Goal: Task Accomplishment & Management: Manage account settings

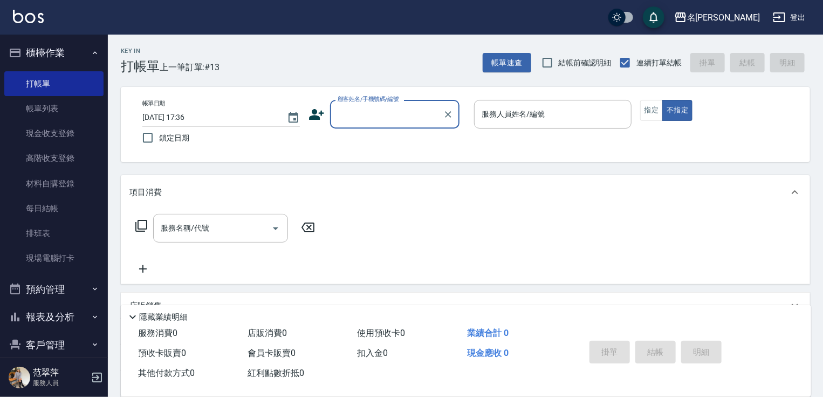
click at [65, 311] on button "報表及分析" at bounding box center [53, 317] width 99 height 28
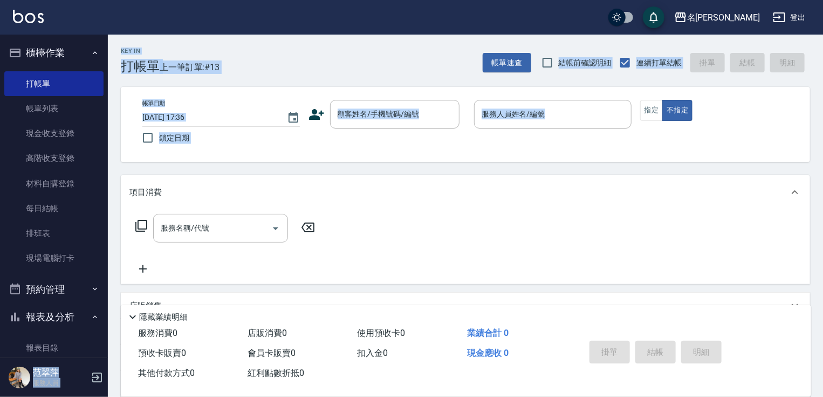
drag, startPoint x: 110, startPoint y: 225, endPoint x: 106, endPoint y: 242, distance: 16.7
click at [106, 242] on div "名留竹林 登出 櫃檯作業 打帳單 帳單列表 現金收支登錄 高階收支登錄 材料自購登錄 每日結帳 排班表 現場電腦打卡 預約管理 預約管理 單日預約紀錄 單週預…" at bounding box center [411, 262] width 823 height 524
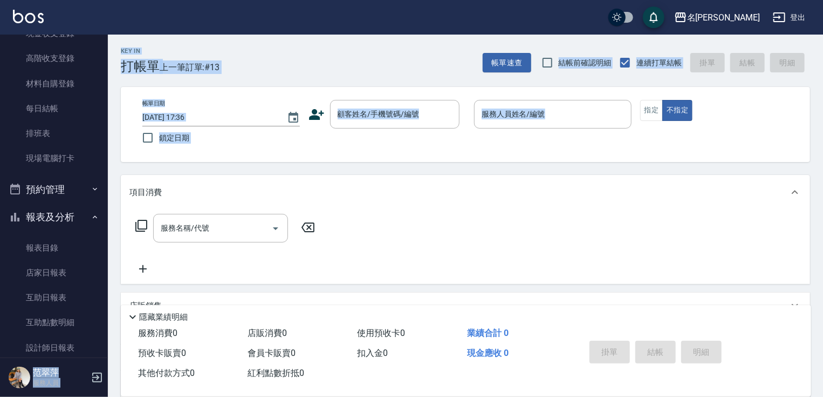
scroll to position [113, 0]
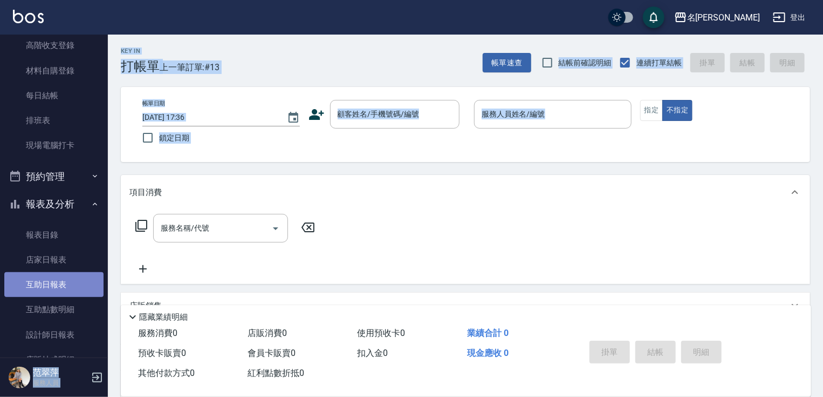
click at [70, 281] on link "互助日報表" at bounding box center [53, 284] width 99 height 25
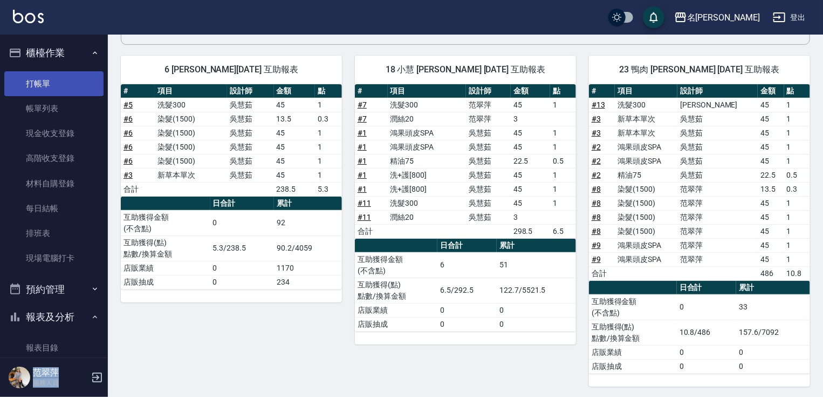
click at [56, 84] on link "打帳單" at bounding box center [53, 83] width 99 height 25
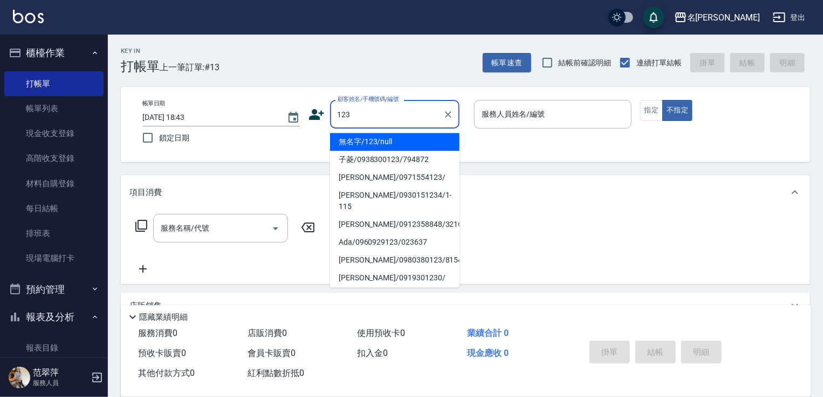
click at [380, 144] on li "無名字/123/null" at bounding box center [394, 142] width 129 height 18
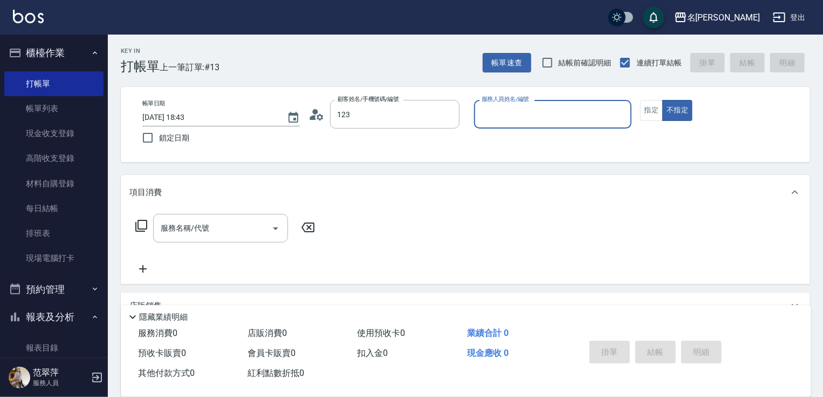
type input "無名字/123/null"
drag, startPoint x: 532, startPoint y: 114, endPoint x: 527, endPoint y: 127, distance: 14.0
click at [530, 118] on input "服務人員姓名/編號" at bounding box center [553, 114] width 148 height 19
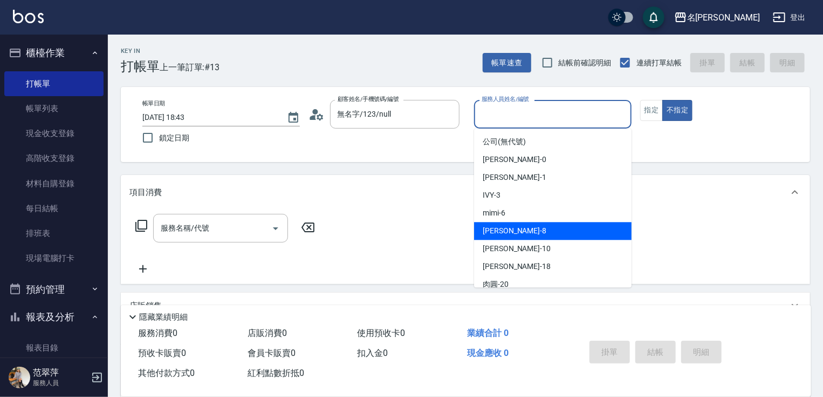
drag, startPoint x: 509, startPoint y: 229, endPoint x: 570, endPoint y: 168, distance: 86.6
click at [516, 222] on div "曉容 -8" at bounding box center [553, 231] width 158 height 18
type input "曉容-8"
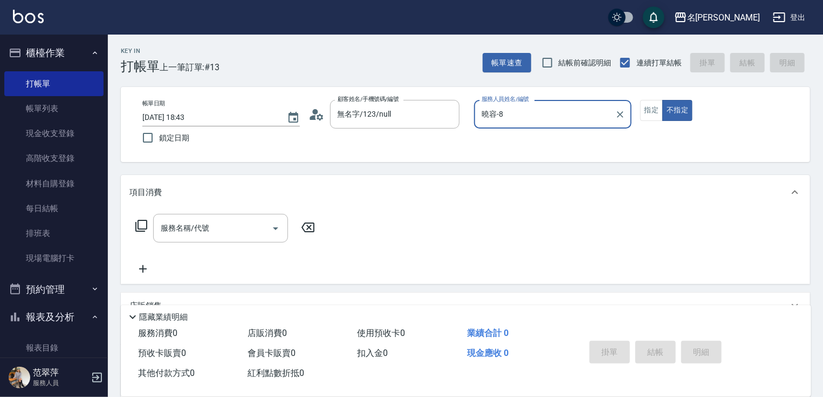
drag, startPoint x: 648, startPoint y: 106, endPoint x: 580, endPoint y: 124, distance: 70.1
click at [646, 107] on button "指定" at bounding box center [651, 110] width 23 height 21
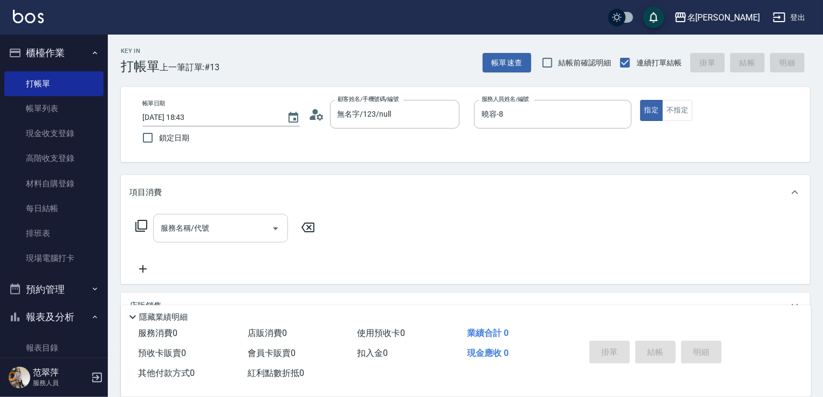
click at [209, 227] on input "服務名稱/代號" at bounding box center [212, 227] width 109 height 19
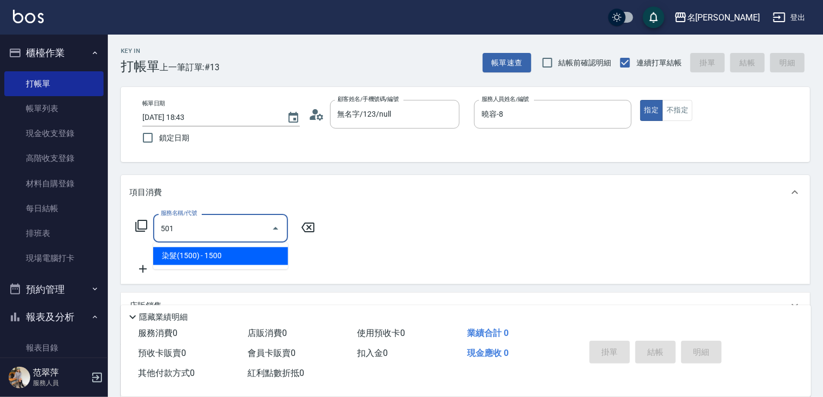
type input "染髮(1500)(501)"
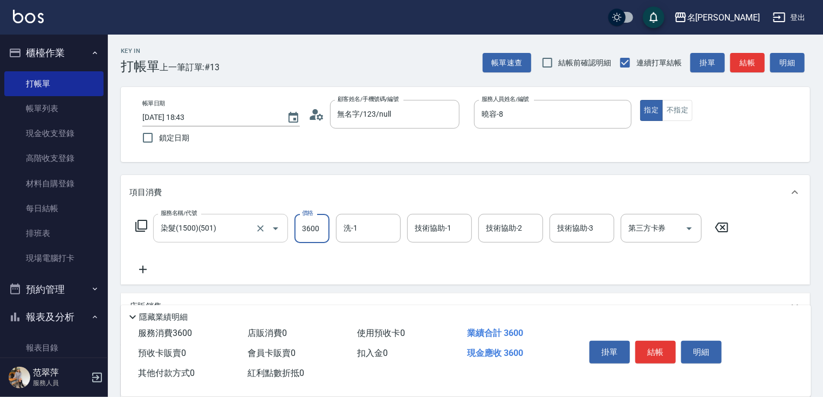
type input "3600"
type input "曉容-8"
click at [351, 231] on div "洗-1 洗-1" at bounding box center [368, 228] width 65 height 29
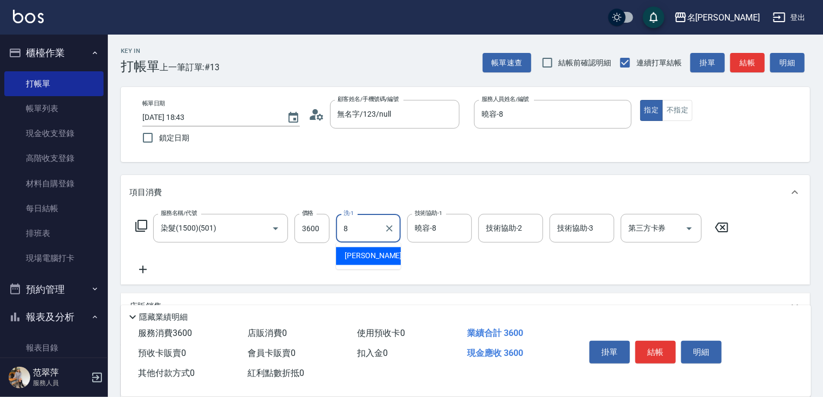
type input "曉容-8"
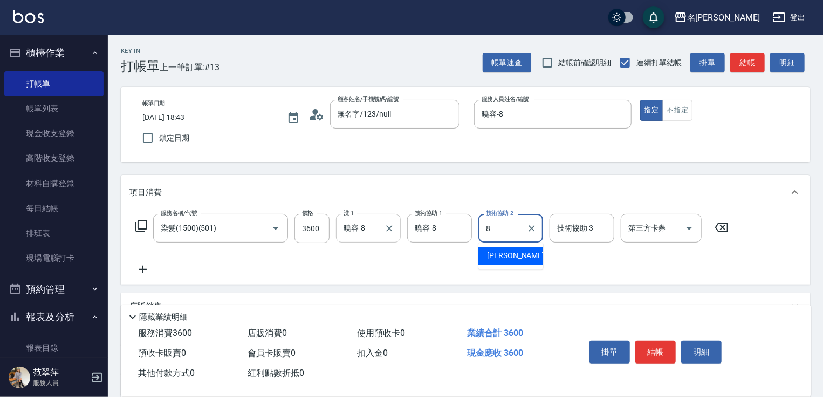
type input "曉容-8"
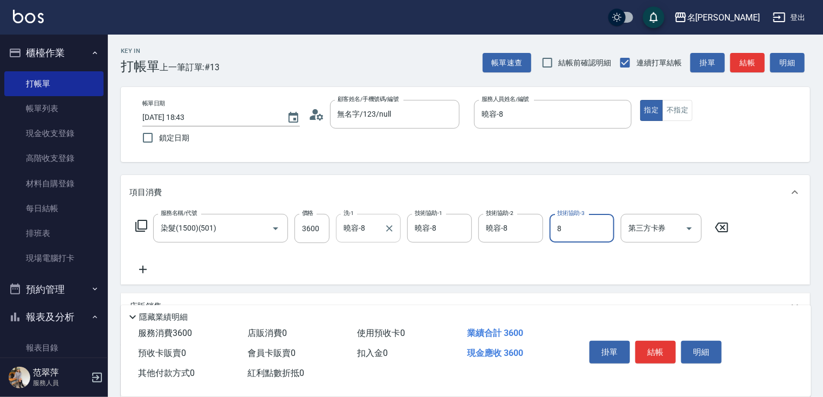
type input "曉容-8"
drag, startPoint x: 660, startPoint y: 326, endPoint x: 658, endPoint y: 334, distance: 7.7
click at [660, 331] on div "掛單 結帳 明細" at bounding box center [685, 353] width 226 height 60
click at [656, 340] on button "結帳" at bounding box center [655, 351] width 40 height 23
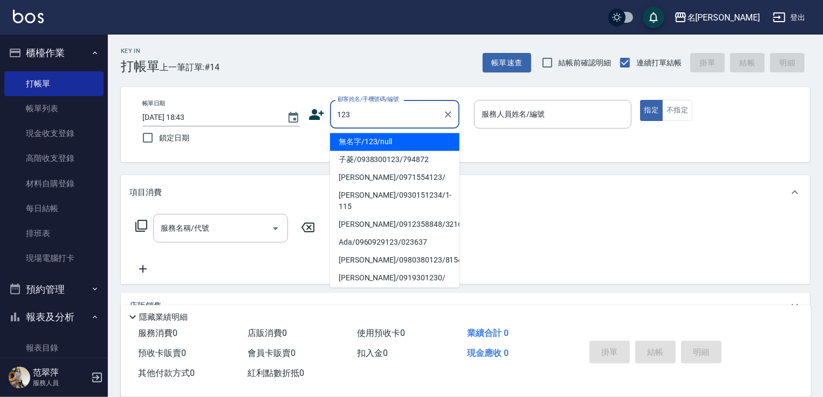
click at [406, 136] on li "無名字/123/null" at bounding box center [394, 142] width 129 height 18
type input "無名字/123/null"
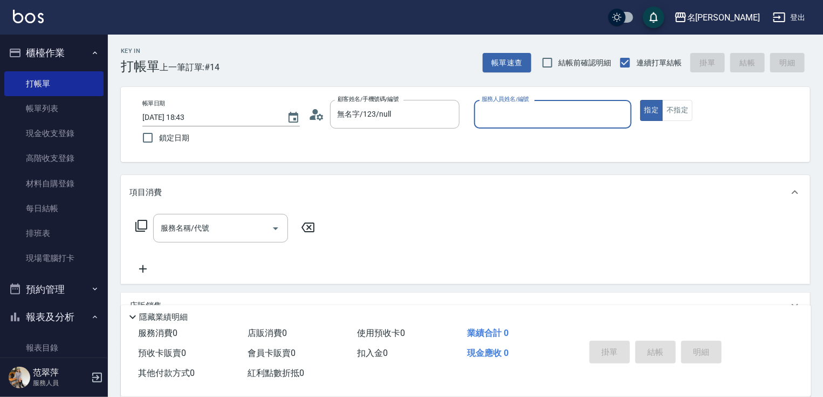
drag, startPoint x: 527, startPoint y: 115, endPoint x: 529, endPoint y: 123, distance: 8.4
click at [529, 115] on input "服務人員姓名/編號" at bounding box center [553, 114] width 148 height 19
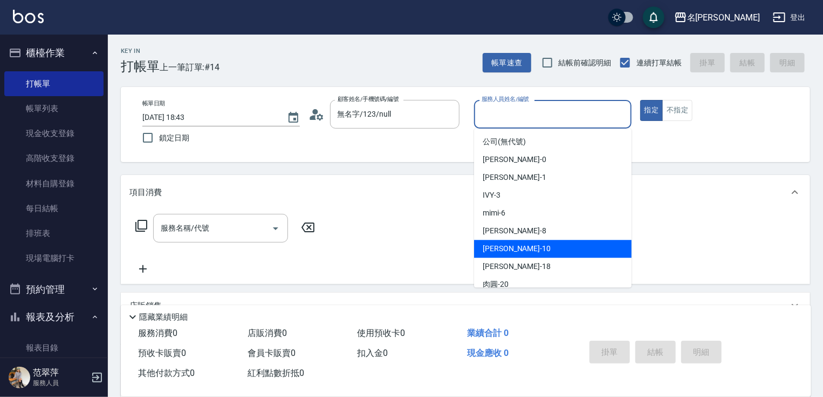
click at [527, 251] on div "[PERSON_NAME] -10" at bounding box center [553, 249] width 158 height 18
type input "[PERSON_NAME]-10"
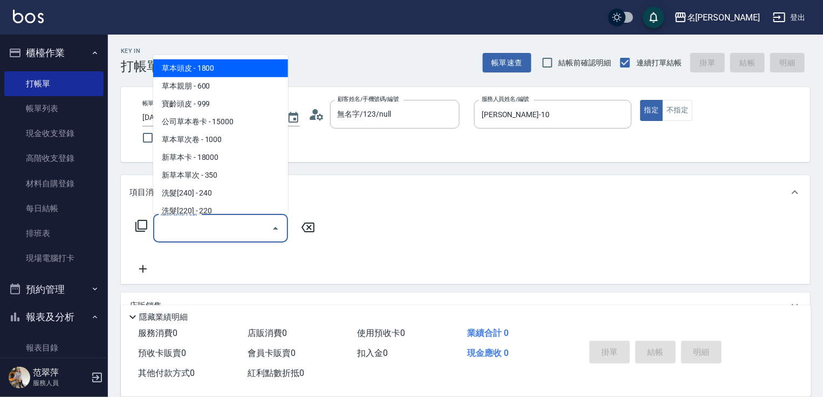
click at [234, 233] on input "服務名稱/代號" at bounding box center [212, 227] width 109 height 19
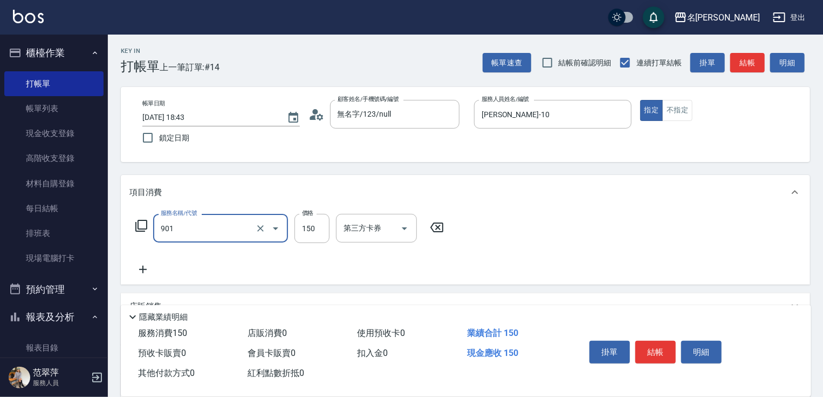
type input "修手[150](901)"
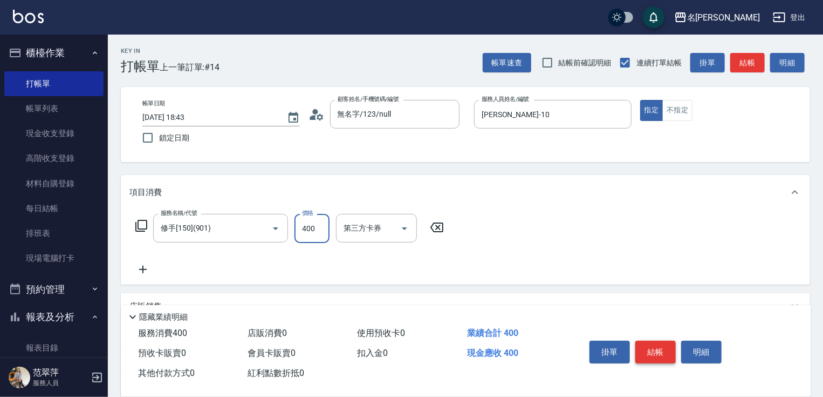
type input "400"
click at [659, 347] on button "結帳" at bounding box center [655, 351] width 40 height 23
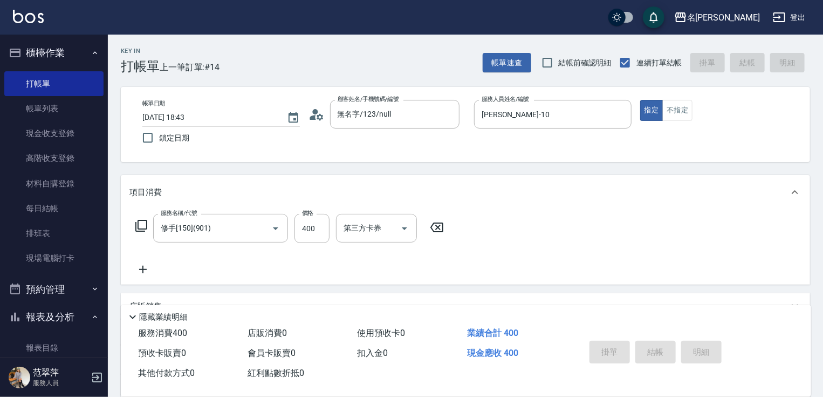
type input "[DATE] 18:44"
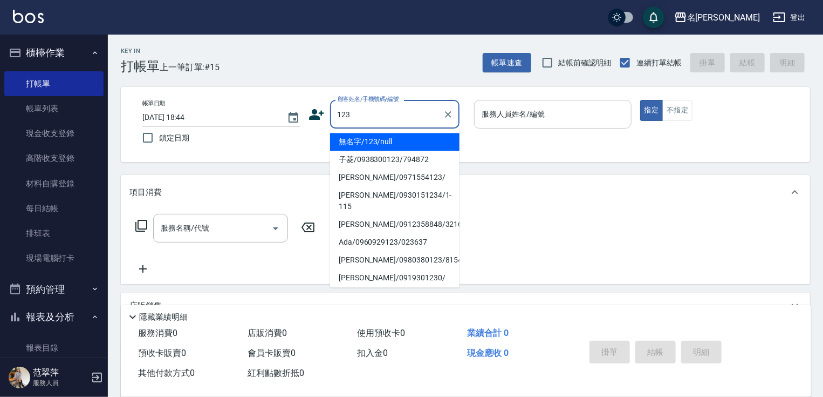
drag, startPoint x: 388, startPoint y: 145, endPoint x: 511, endPoint y: 120, distance: 124.9
click at [393, 145] on li "無名字/123/null" at bounding box center [394, 142] width 129 height 18
type input "無名字/123/null"
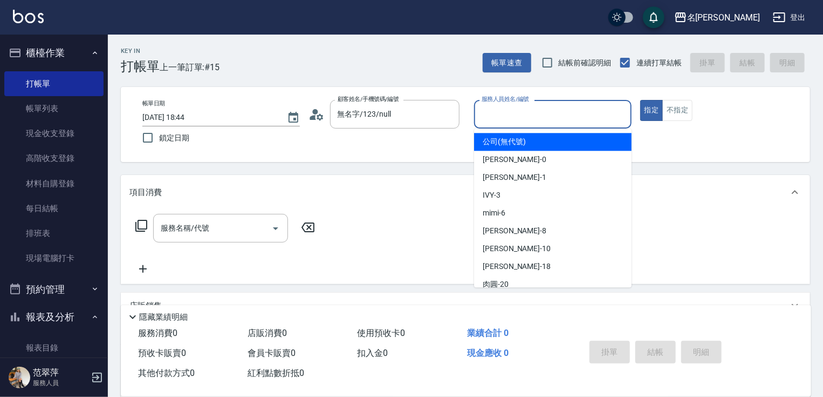
drag, startPoint x: 511, startPoint y: 120, endPoint x: 507, endPoint y: 145, distance: 25.7
click at [511, 120] on input "服務人員姓名/編號" at bounding box center [553, 114] width 148 height 19
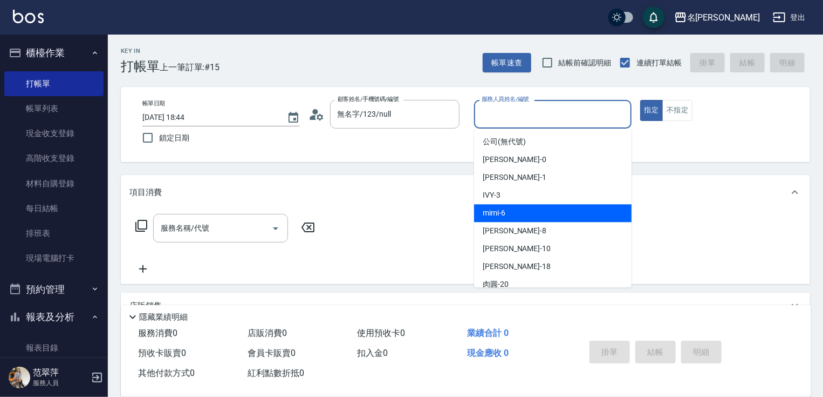
drag, startPoint x: 511, startPoint y: 211, endPoint x: 356, endPoint y: 267, distance: 165.5
click at [510, 213] on div "mimi -6" at bounding box center [553, 213] width 158 height 18
type input "mimi-6"
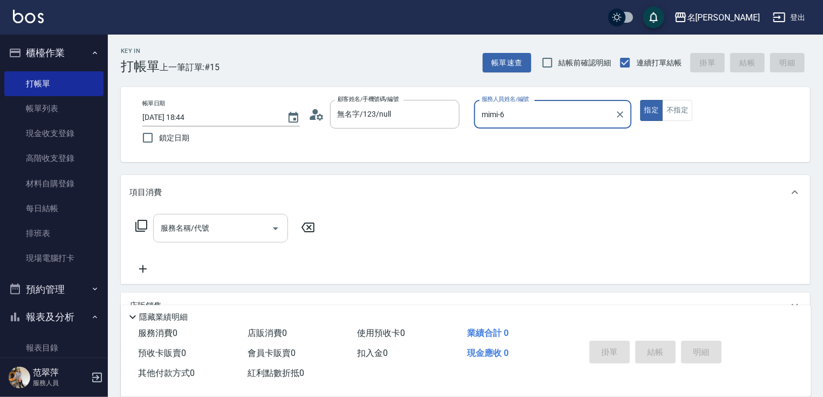
click at [201, 225] on div "服務名稱/代號 服務名稱/代號" at bounding box center [220, 228] width 135 height 29
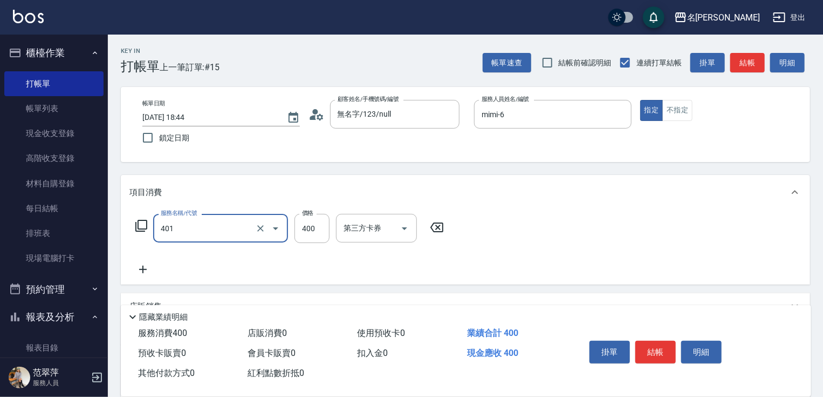
type input "剪髮(400)(401)"
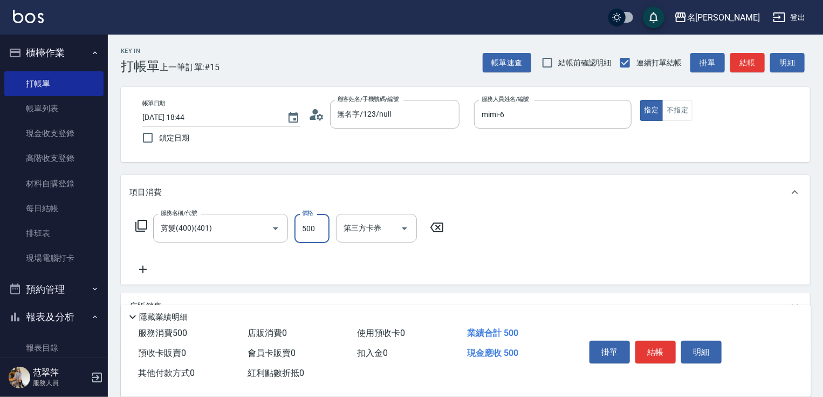
type input "500"
click at [145, 262] on div "服務名稱/代號 剪髮(400)(401) 服務名稱/代號 價格 500 價格 第三方卡券 第三方卡券" at bounding box center [289, 245] width 321 height 62
click at [143, 268] on icon at bounding box center [142, 269] width 27 height 13
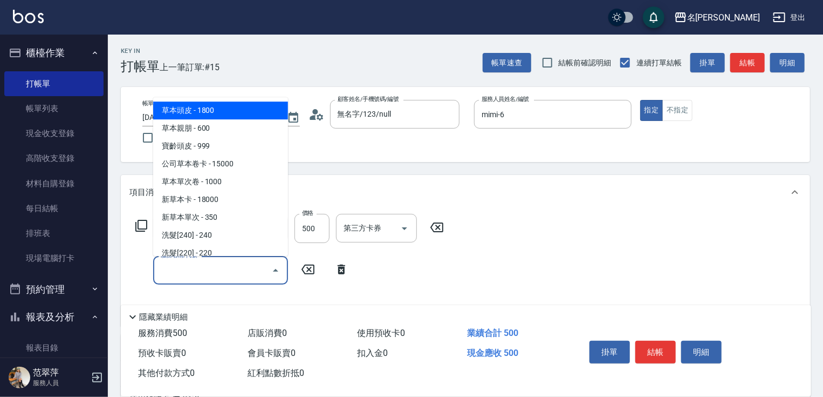
click at [177, 262] on input "服務名稱/代號" at bounding box center [212, 270] width 109 height 19
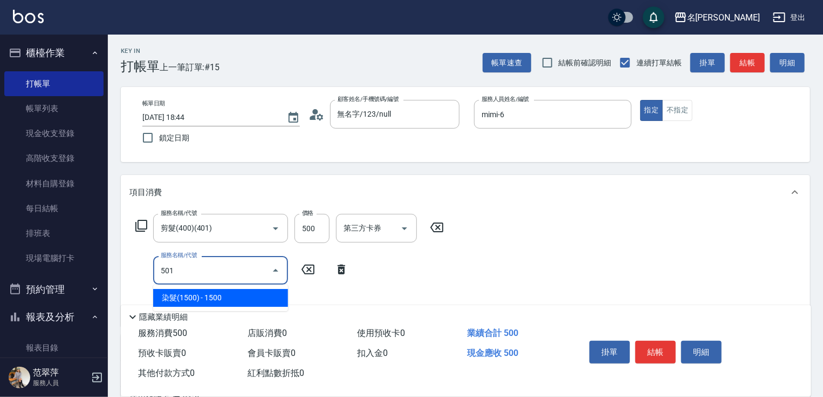
type input "染髮(1500)(501)"
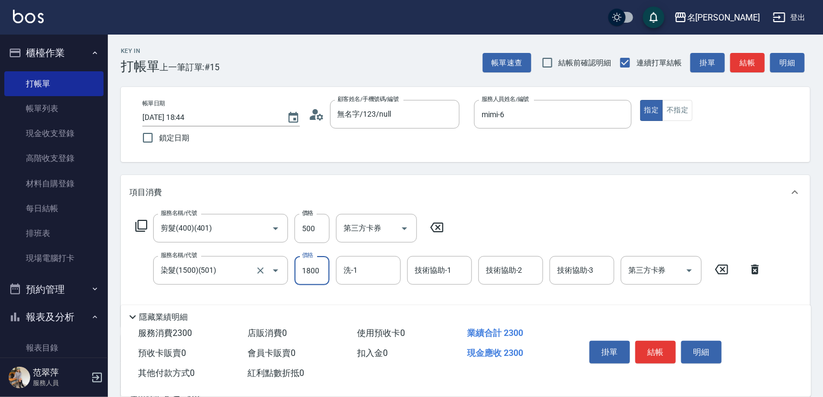
type input "1800"
type input "[PERSON_NAME]-18"
type input "mimi-6"
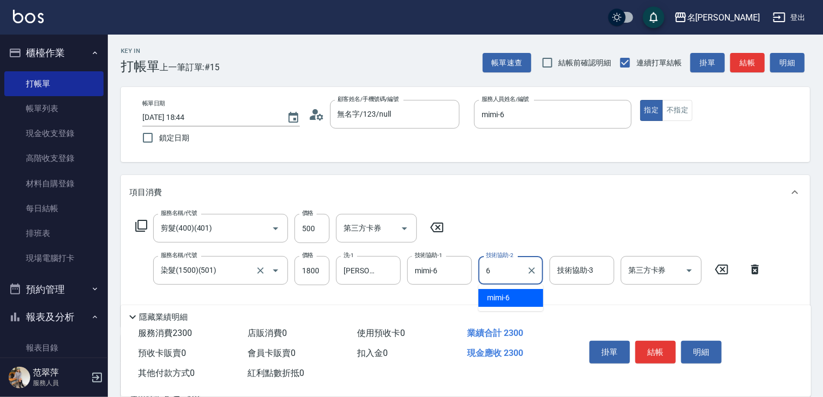
type input "mimi-6"
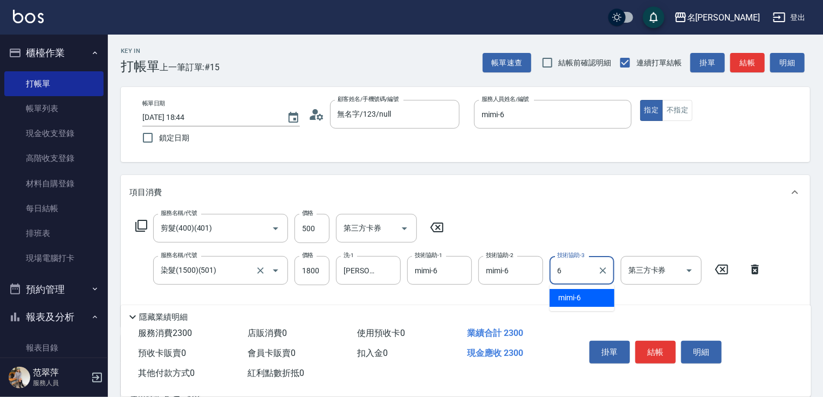
type input "mimi-6"
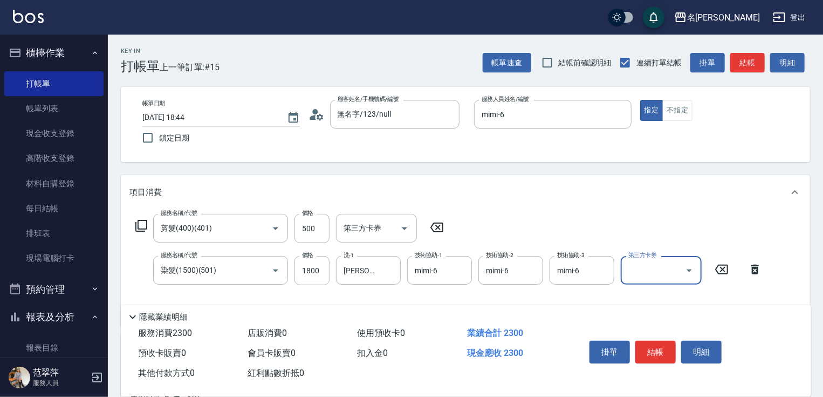
scroll to position [173, 0]
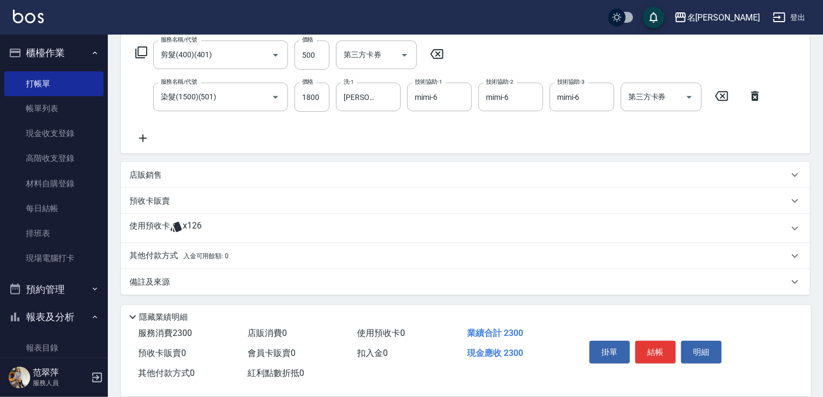
click at [159, 257] on p "其他付款方式 入金可用餘額: 0" at bounding box center [178, 256] width 99 height 12
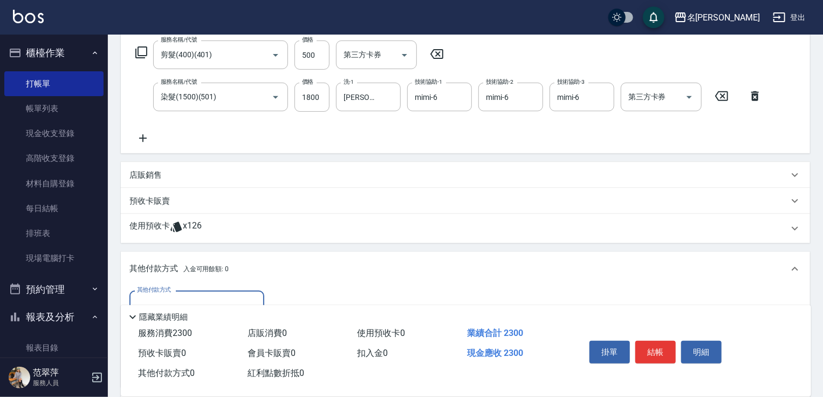
scroll to position [0, 0]
drag, startPoint x: 226, startPoint y: 290, endPoint x: 224, endPoint y: 314, distance: 23.8
click at [227, 294] on div "其他付款方式" at bounding box center [196, 304] width 135 height 29
click at [198, 343] on span "信用卡" at bounding box center [196, 350] width 135 height 18
type input "信用卡"
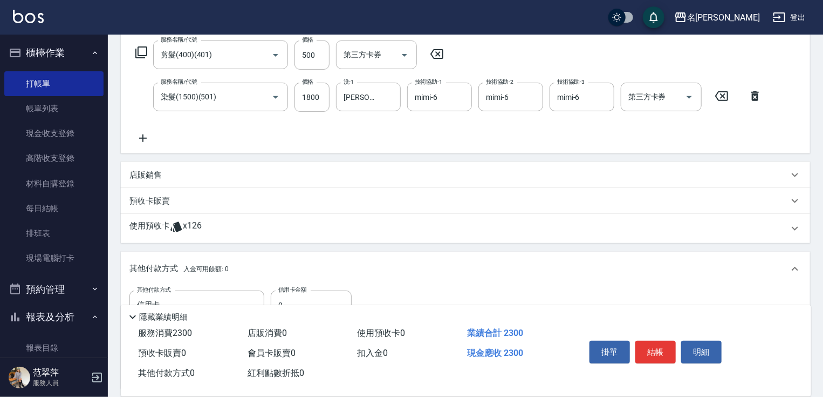
click at [269, 293] on div "其他付款方式 信用卡 其他付款方式 信用卡金額 0 信用卡金額" at bounding box center [244, 304] width 231 height 29
click at [274, 296] on input "0" at bounding box center [311, 304] width 81 height 29
type input "2300"
click at [660, 347] on button "結帳" at bounding box center [655, 351] width 40 height 23
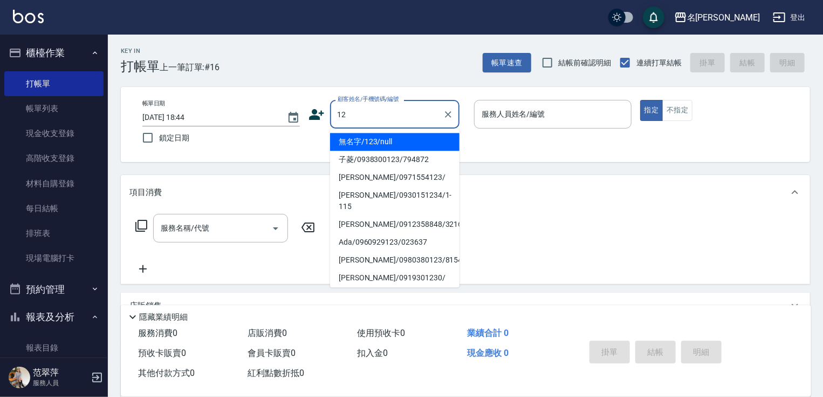
type input "123"
click at [439, 116] on div "123 顧客姓名/手機號碼/編號" at bounding box center [394, 114] width 129 height 29
click at [447, 117] on icon "Clear" at bounding box center [448, 114] width 11 height 11
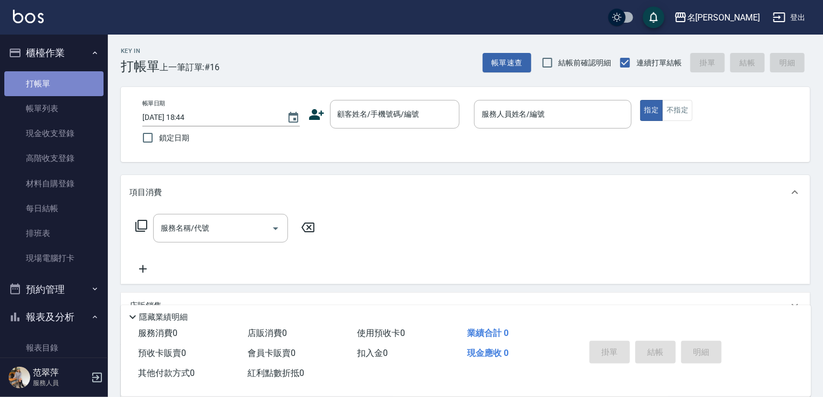
click at [66, 76] on link "打帳單" at bounding box center [53, 83] width 99 height 25
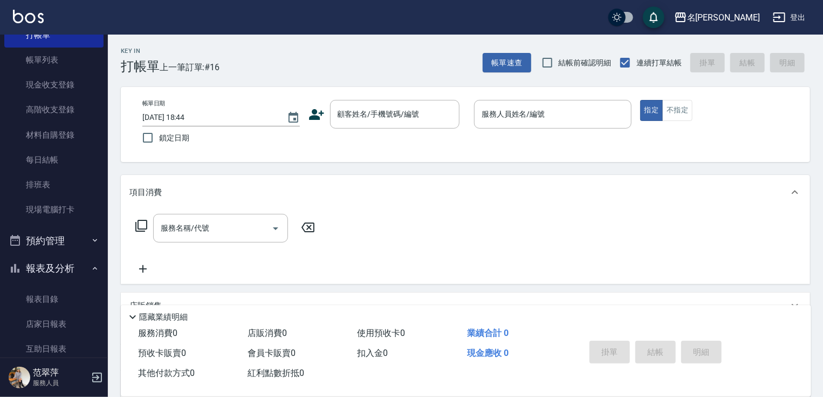
scroll to position [56, 0]
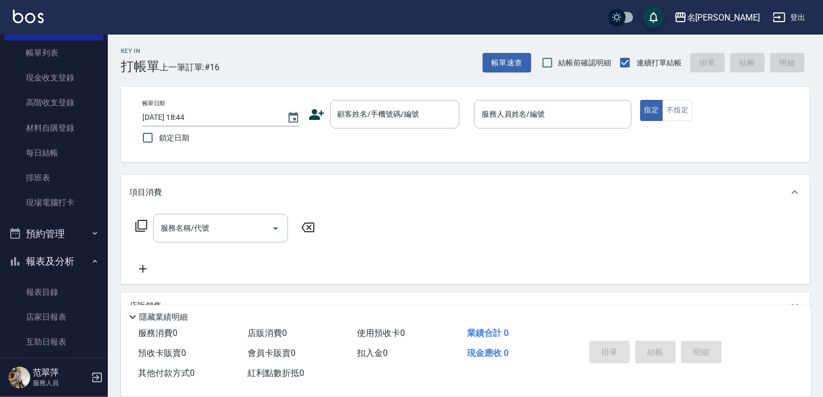
click at [101, 93] on nav "櫃檯作業 打帳單 帳單列表 現金收支登錄 高階收支登錄 材料自購登錄 每日結帳 排班表 現場電腦打卡 預約管理 預約管理 單日預約紀錄 單週預約紀錄 報表及分…" at bounding box center [54, 196] width 108 height 323
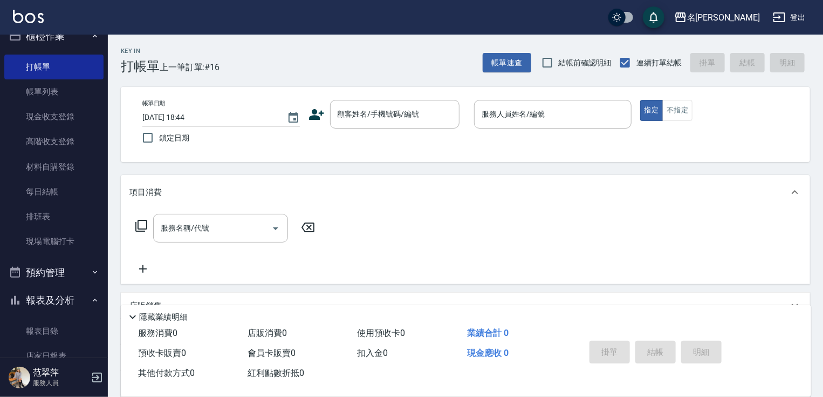
scroll to position [0, 0]
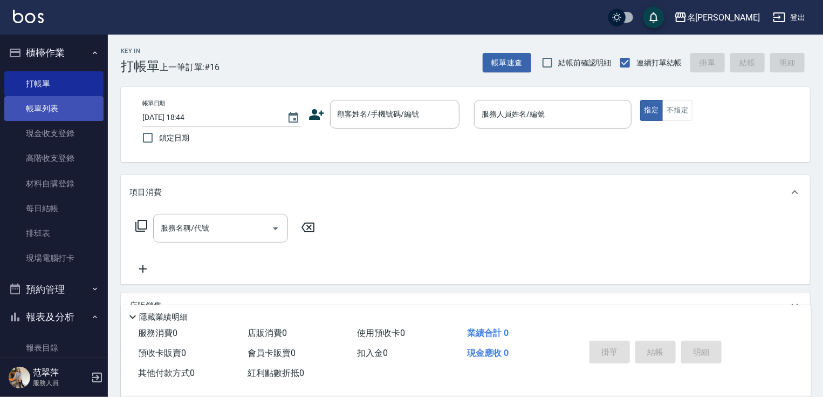
click at [51, 105] on link "帳單列表" at bounding box center [53, 108] width 99 height 25
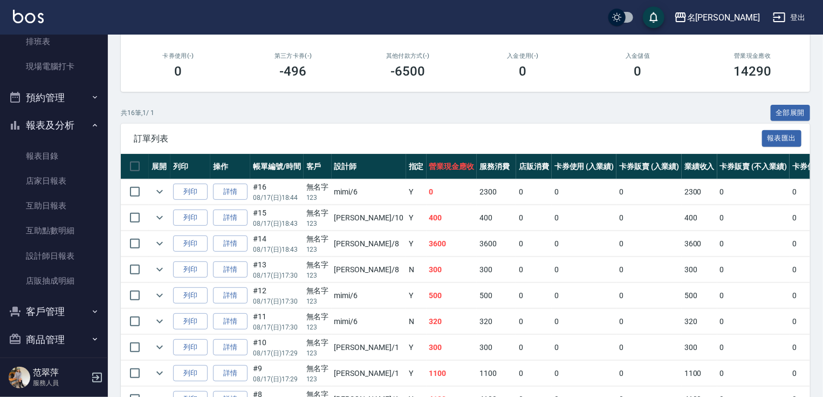
scroll to position [200, 0]
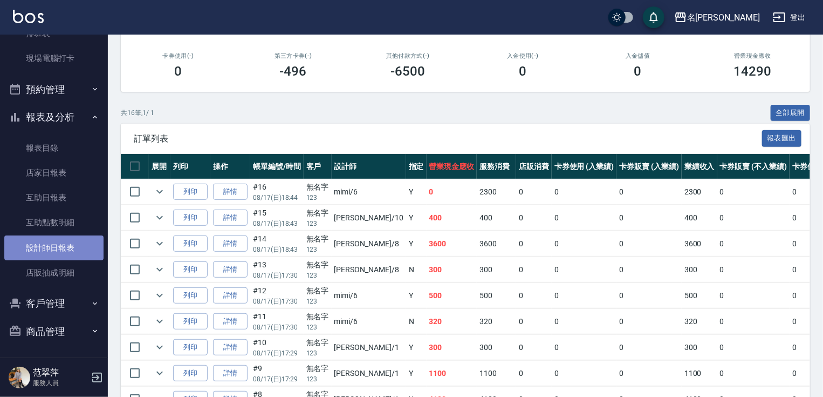
click at [59, 237] on link "設計師日報表" at bounding box center [53, 247] width 99 height 25
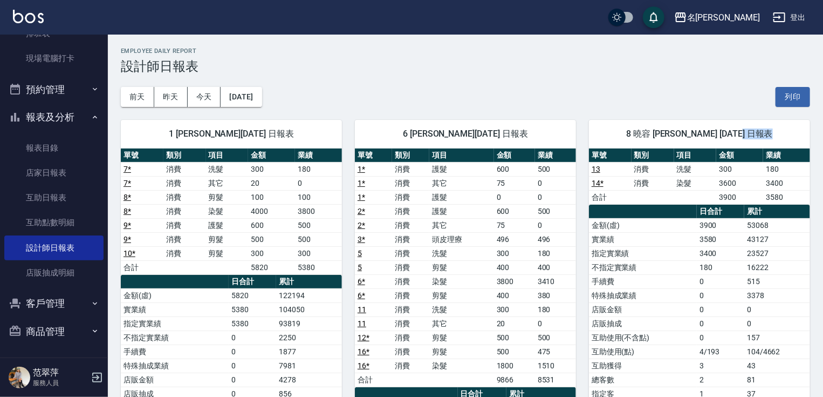
drag, startPoint x: 822, startPoint y: 120, endPoint x: 828, endPoint y: 181, distance: 61.2
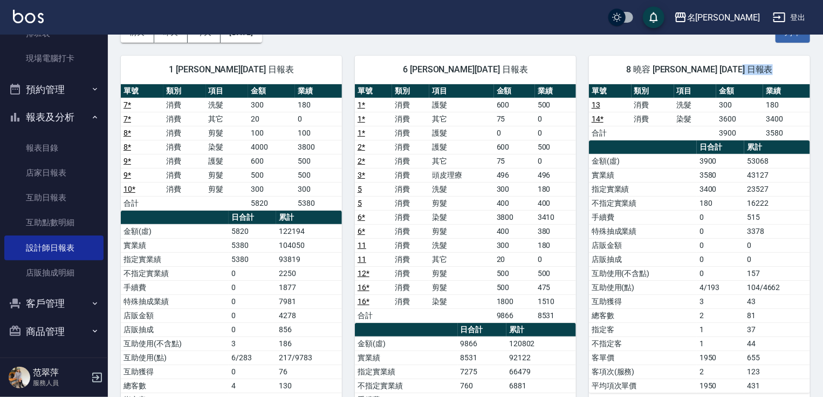
scroll to position [63, 0]
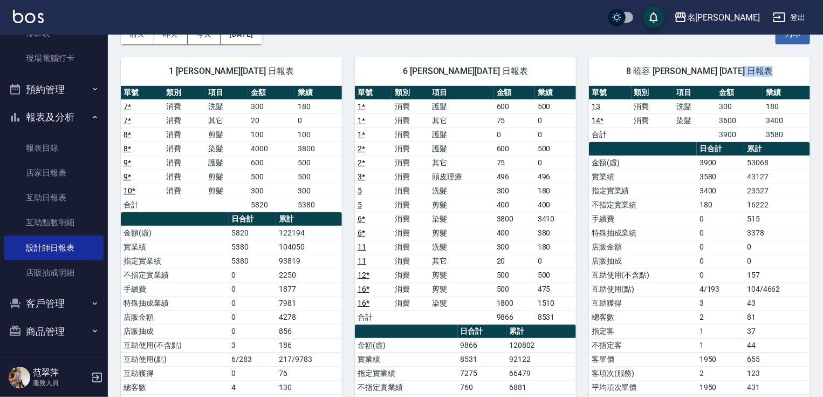
click at [797, 73] on span "8 曉容 [PERSON_NAME] [DATE] 日報表" at bounding box center [699, 71] width 195 height 11
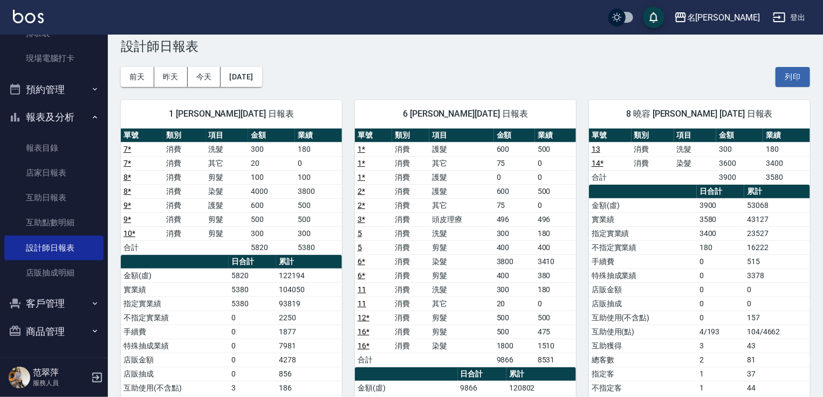
scroll to position [0, 0]
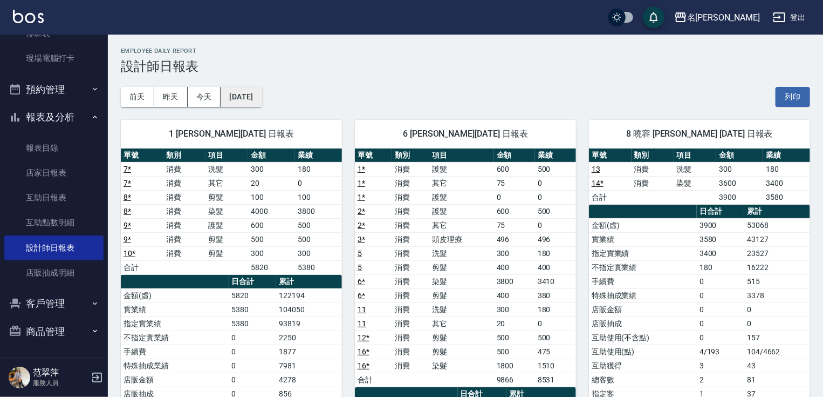
click at [262, 94] on button "[DATE]" at bounding box center [241, 97] width 41 height 20
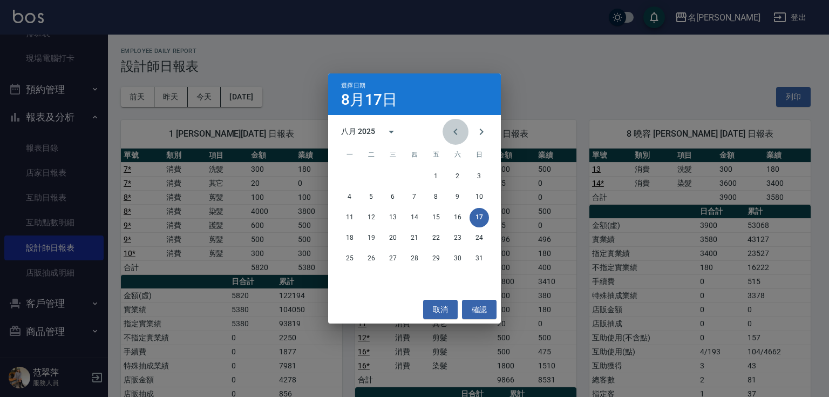
click at [453, 132] on icon "Previous month" at bounding box center [455, 131] width 13 height 13
click at [414, 211] on button "17" at bounding box center [414, 217] width 19 height 19
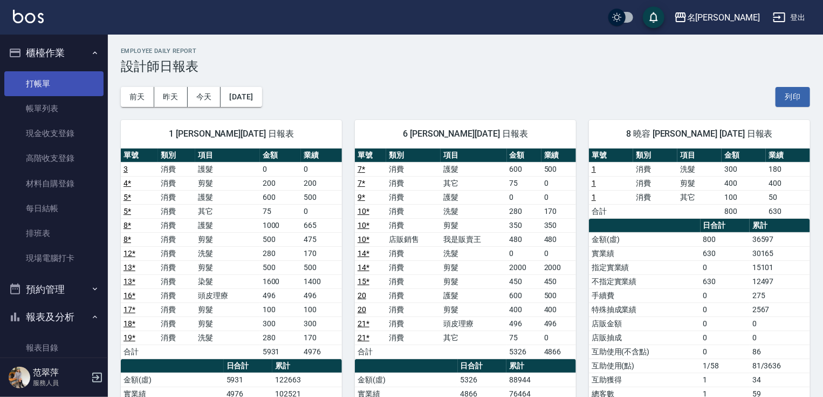
click at [45, 80] on link "打帳單" at bounding box center [53, 83] width 99 height 25
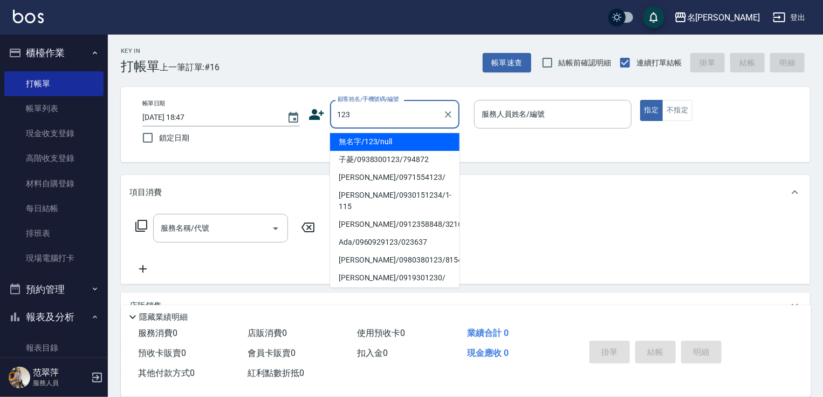
click at [399, 132] on ul "無名字/123/null 子菱/0938300123/794872 [PERSON_NAME]/0971554123/ [PERSON_NAME]/09301…" at bounding box center [394, 207] width 129 height 159
click at [400, 142] on li "無名字/123/null" at bounding box center [394, 142] width 129 height 18
type input "無名字/123/null"
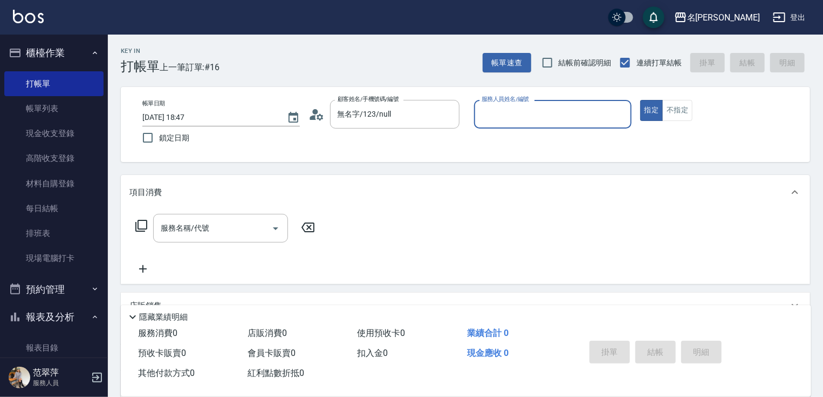
click at [530, 113] on input "服務人員姓名/編號" at bounding box center [553, 114] width 148 height 19
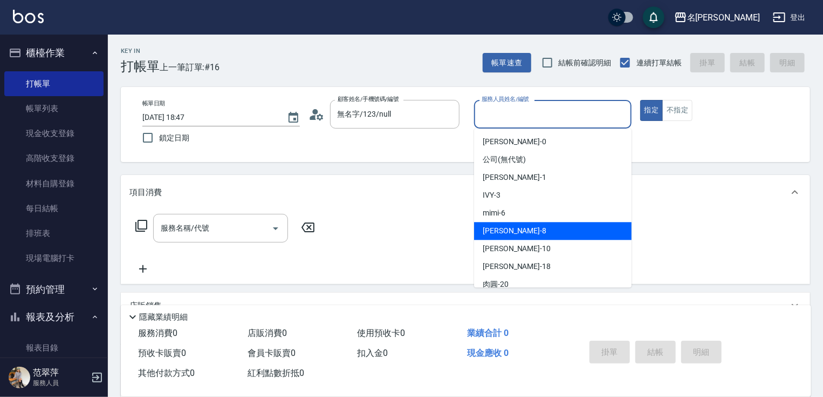
click at [510, 229] on div "曉容 -8" at bounding box center [553, 231] width 158 height 18
type input "曉容-8"
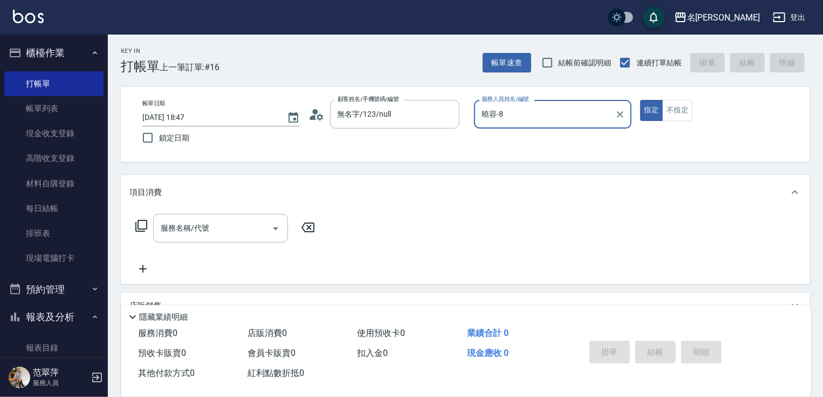
click at [145, 225] on icon at bounding box center [141, 225] width 13 height 13
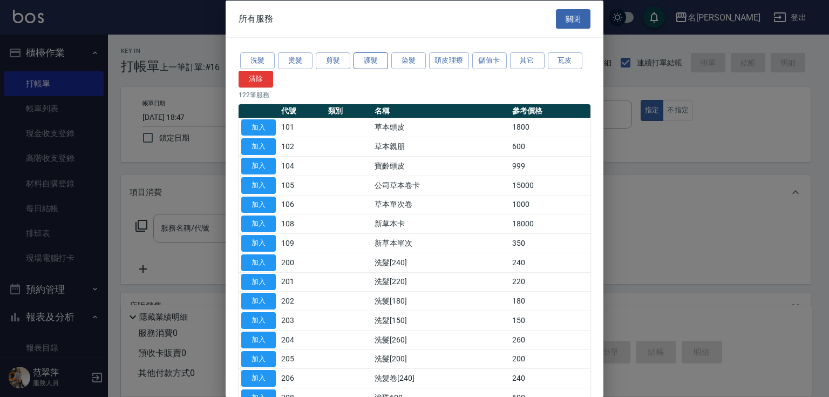
click at [370, 60] on button "護髮" at bounding box center [370, 60] width 35 height 17
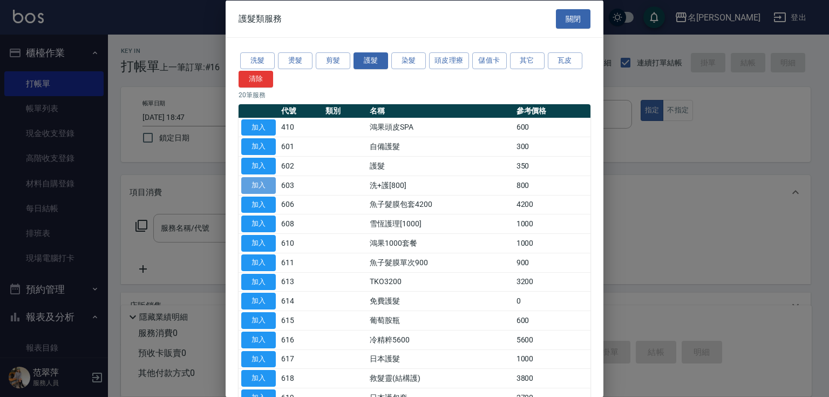
click at [249, 183] on button "加入" at bounding box center [258, 184] width 35 height 17
type input "洗+護[800](603)"
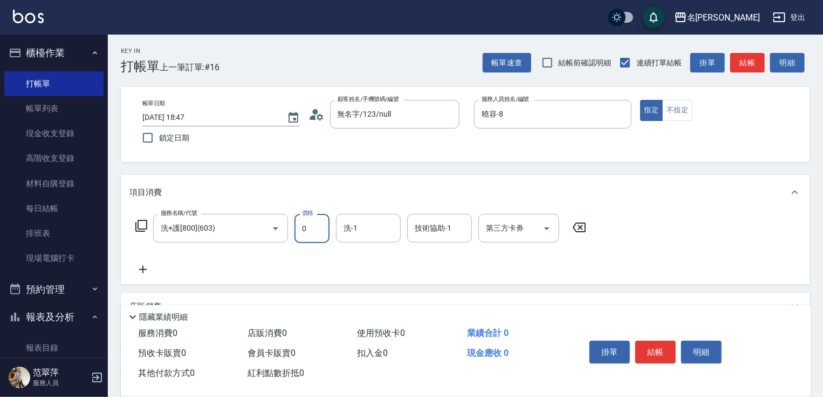
type input "0"
type input "[PERSON_NAME]-18"
drag, startPoint x: 459, startPoint y: 259, endPoint x: 466, endPoint y: 268, distance: 10.7
click at [459, 261] on div "[PERSON_NAME] -18" at bounding box center [439, 256] width 65 height 18
type input "[PERSON_NAME]-18"
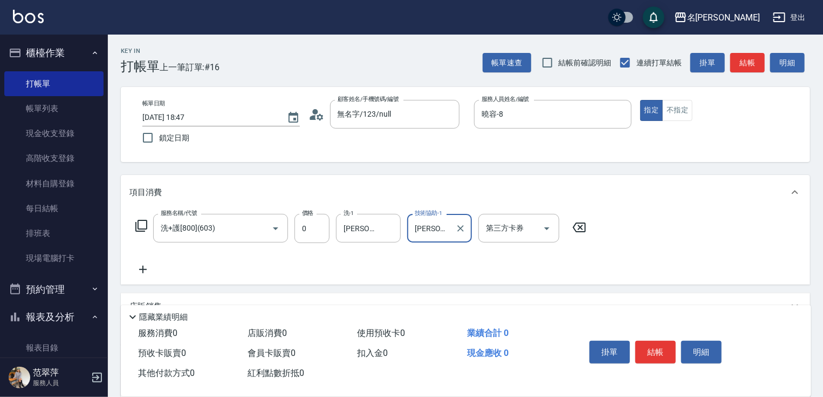
click at [655, 343] on button "結帳" at bounding box center [655, 351] width 40 height 23
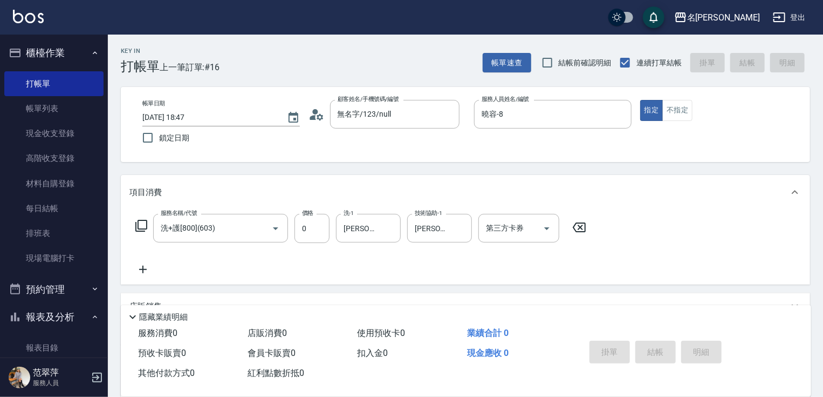
type input "[DATE] 19:00"
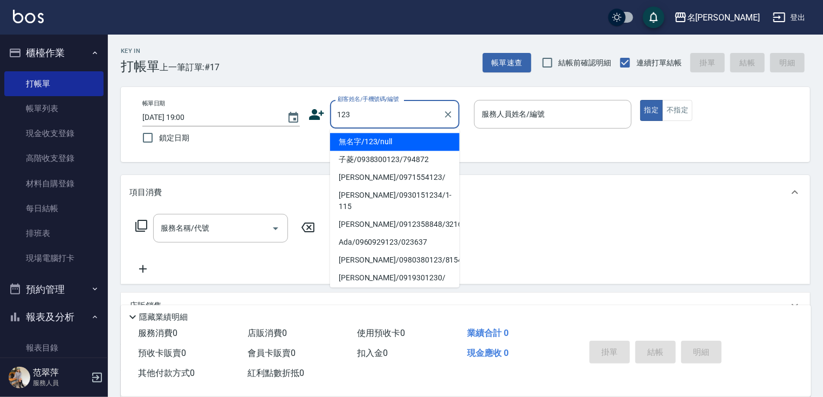
click at [401, 145] on li "無名字/123/null" at bounding box center [394, 142] width 129 height 18
type input "無名字/123/null"
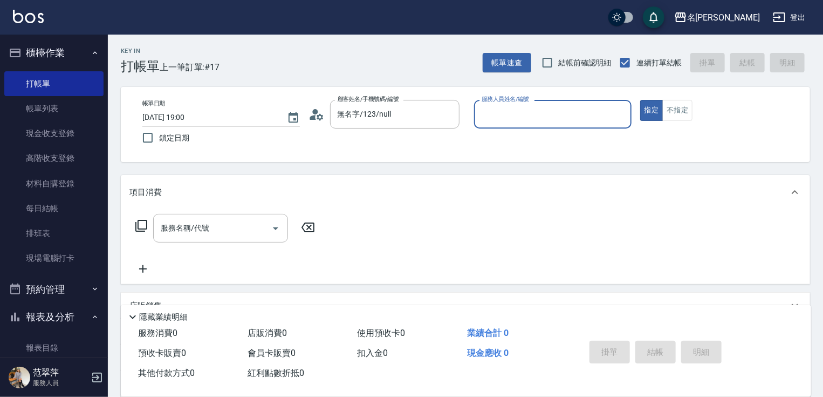
drag, startPoint x: 533, startPoint y: 111, endPoint x: 533, endPoint y: 118, distance: 7.6
click at [533, 113] on input "服務人員姓名/編號" at bounding box center [553, 114] width 148 height 19
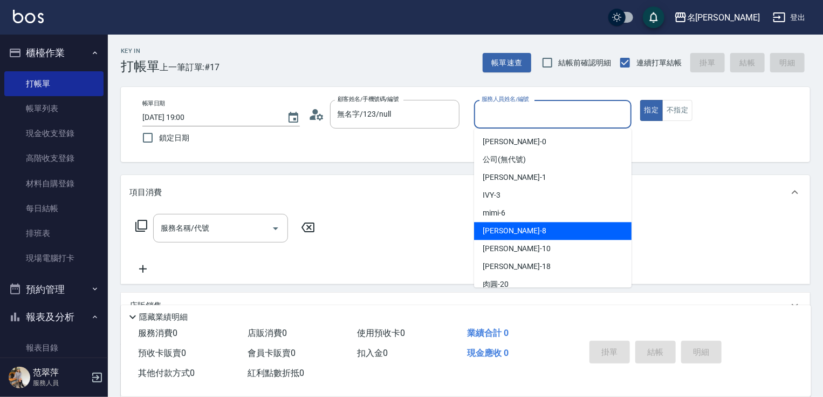
click at [514, 230] on div "曉容 -8" at bounding box center [553, 231] width 158 height 18
type input "曉容-8"
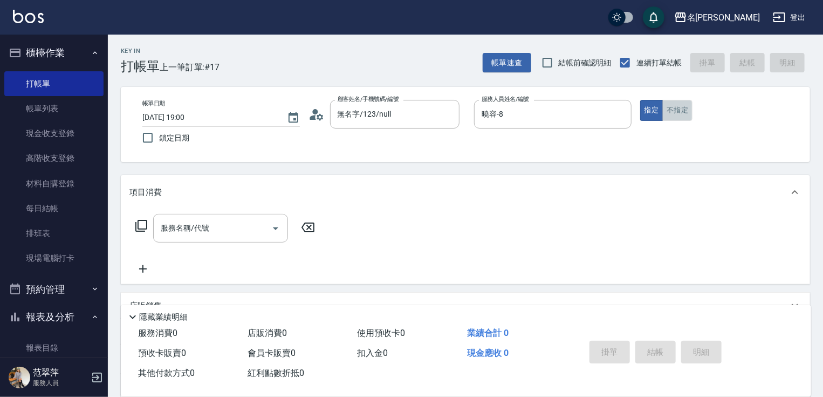
drag, startPoint x: 683, startPoint y: 110, endPoint x: 564, endPoint y: 148, distance: 124.7
click at [682, 110] on button "不指定" at bounding box center [677, 110] width 30 height 21
click at [142, 225] on icon at bounding box center [141, 225] width 13 height 13
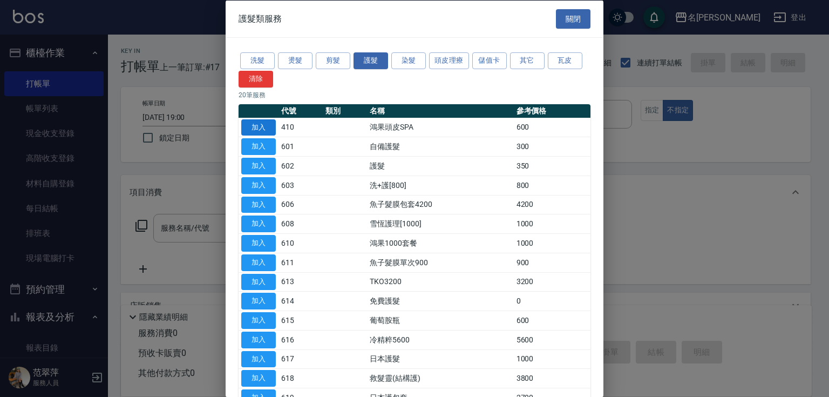
click at [255, 129] on button "加入" at bounding box center [258, 127] width 35 height 17
type input "鴻果頭皮SPA(410)"
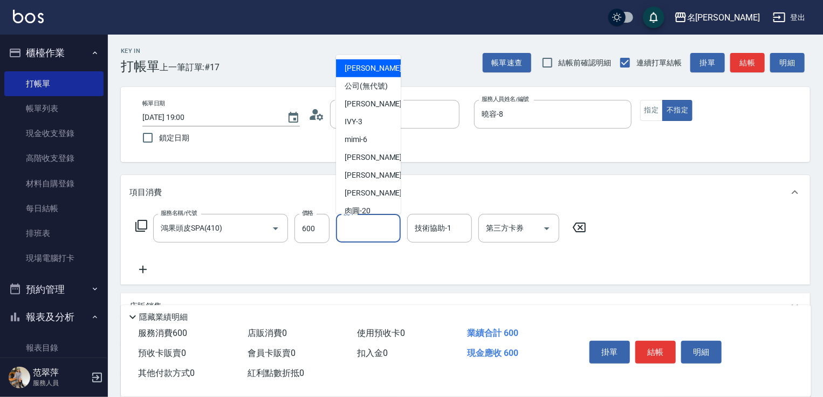
click at [358, 224] on input "洗-1" at bounding box center [368, 227] width 55 height 19
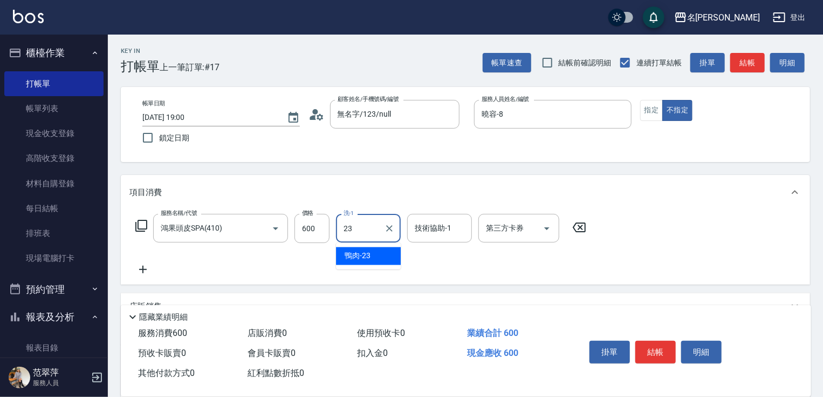
type input "鴨肉-23"
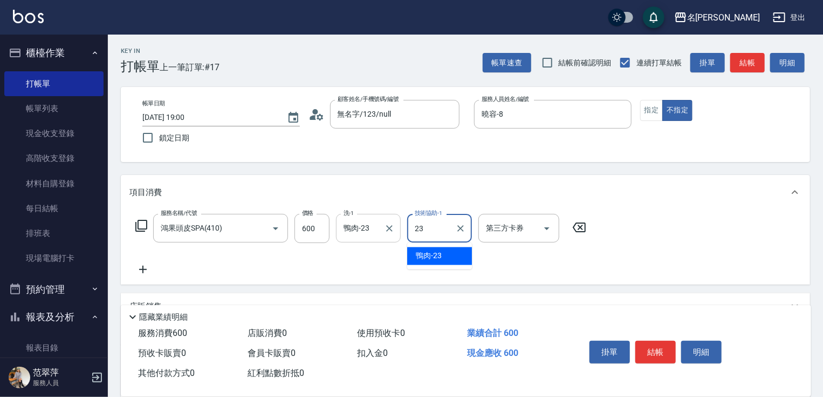
type input "鴨肉-23"
click at [143, 267] on icon at bounding box center [143, 269] width 8 height 8
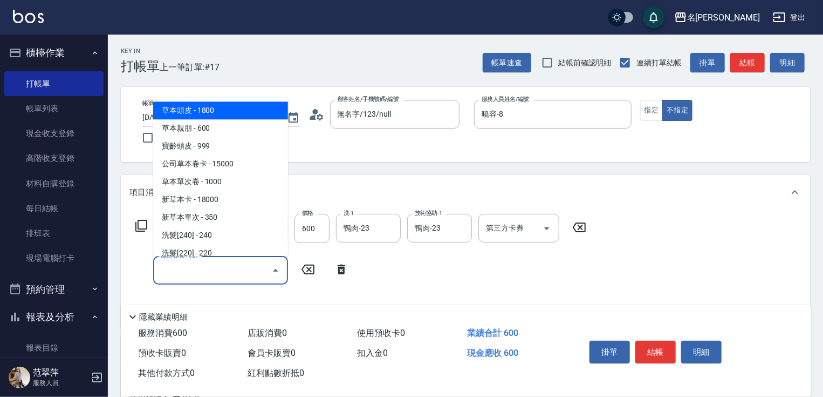
click at [177, 266] on input "服務名稱/代號" at bounding box center [212, 270] width 109 height 19
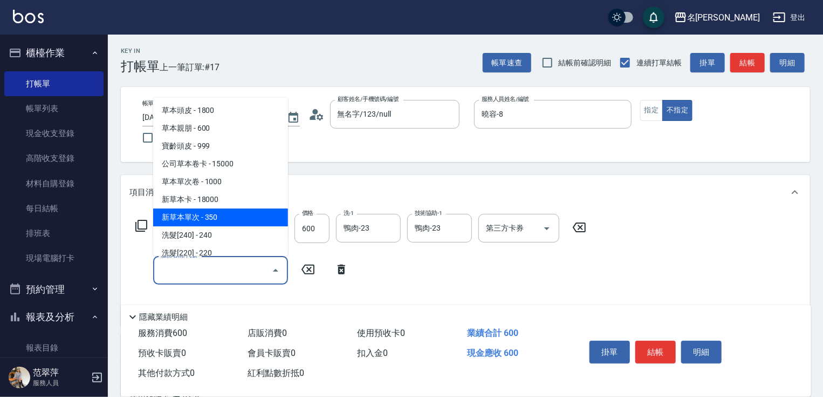
click at [142, 223] on icon at bounding box center [141, 225] width 13 height 13
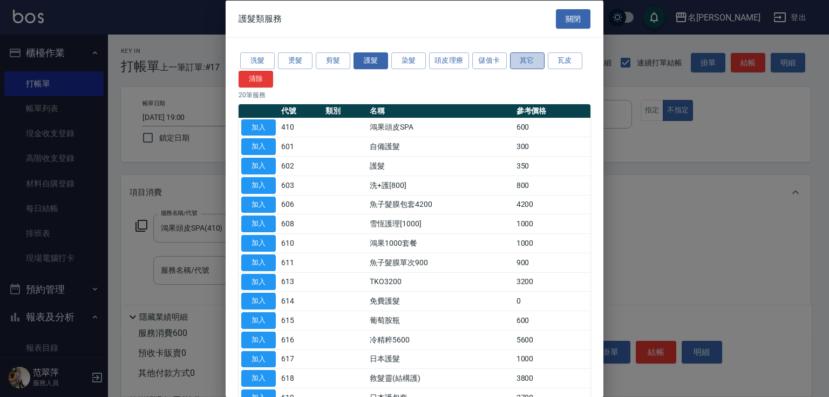
click at [525, 59] on button "其它" at bounding box center [527, 60] width 35 height 17
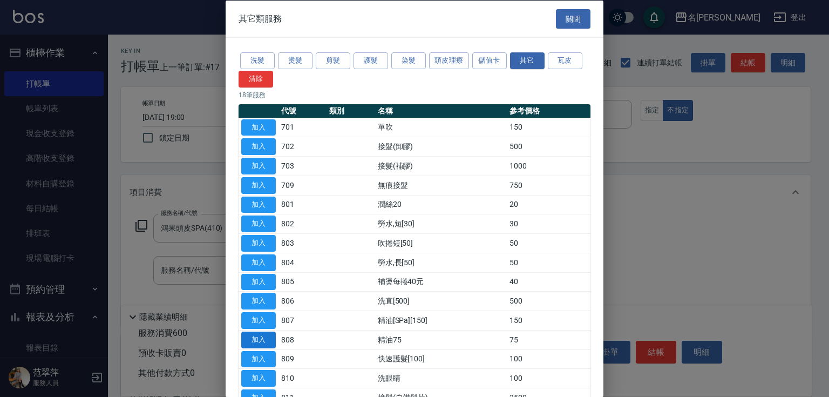
click at [262, 337] on button "加入" at bounding box center [258, 339] width 35 height 17
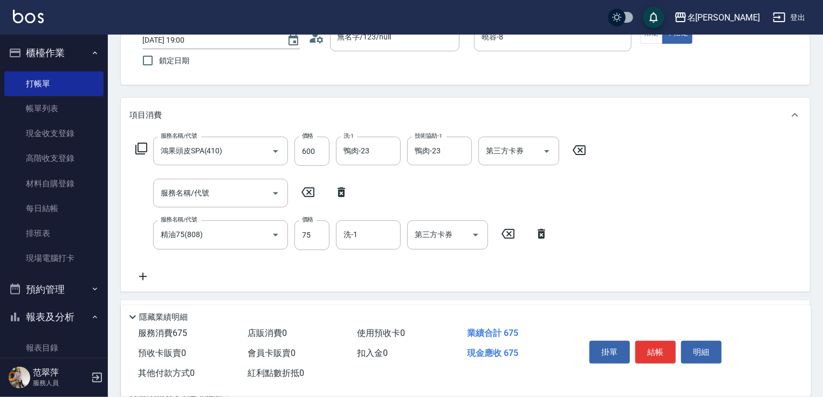
scroll to position [111, 0]
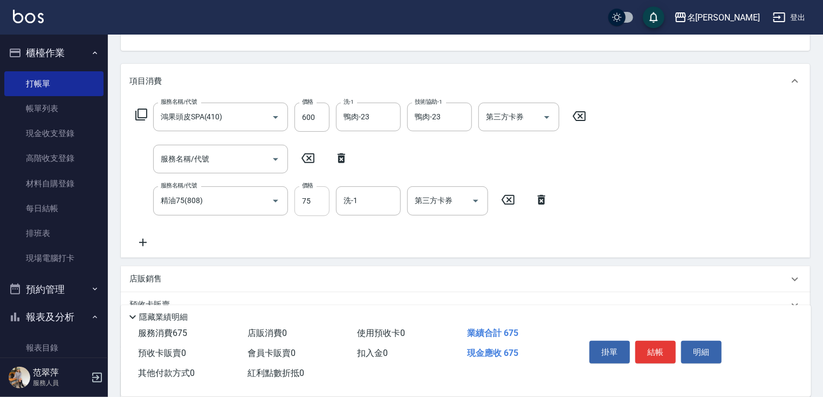
click at [313, 206] on input "75" at bounding box center [312, 200] width 35 height 29
type input "225"
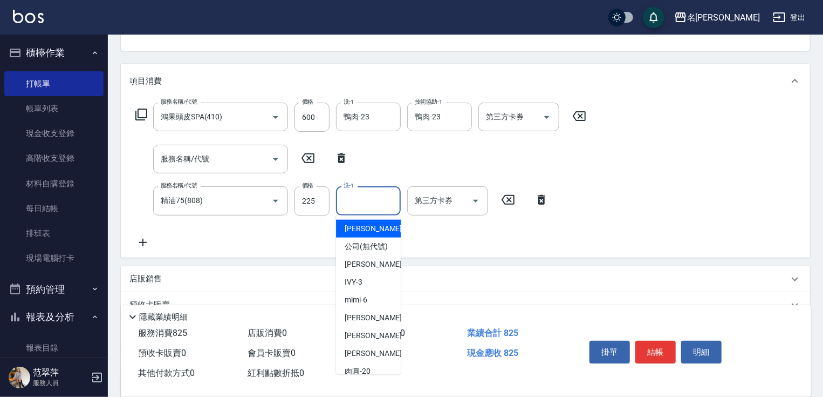
click at [365, 197] on input "洗-1" at bounding box center [368, 200] width 55 height 19
type input "鴨肉-23"
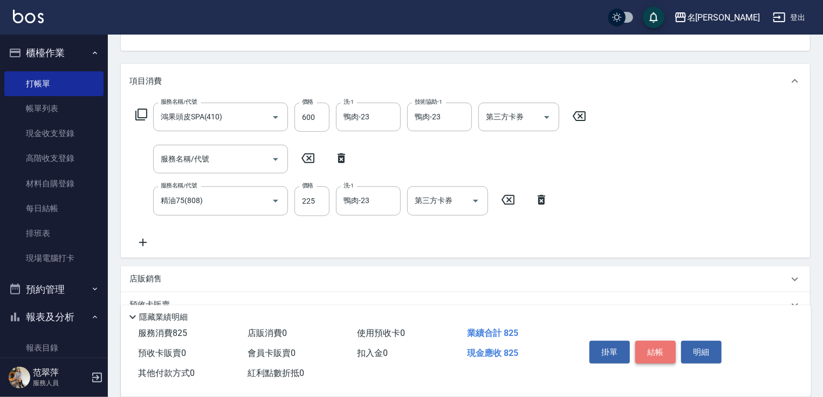
click at [643, 348] on button "結帳" at bounding box center [655, 351] width 40 height 23
type input "[DATE] 19:12"
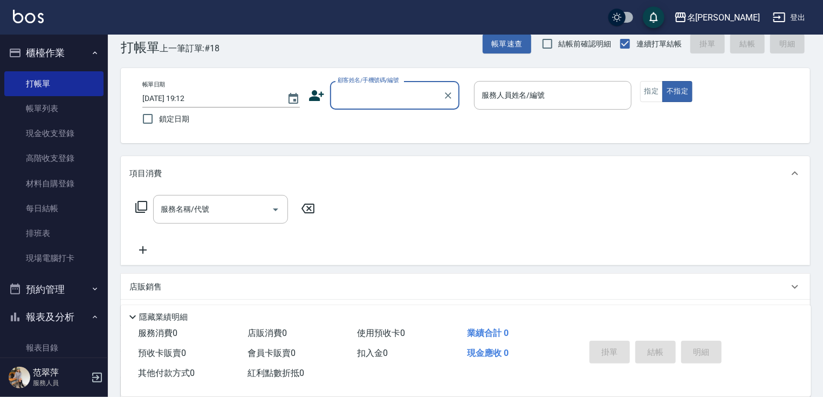
scroll to position [0, 0]
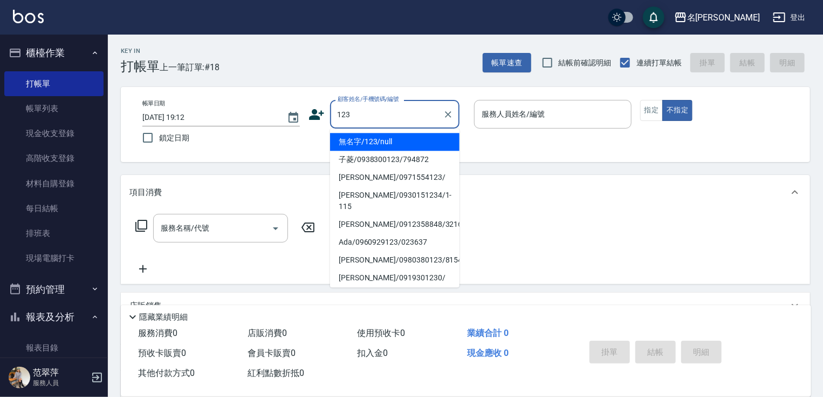
click at [405, 145] on li "無名字/123/null" at bounding box center [394, 142] width 129 height 18
type input "無名字/123/null"
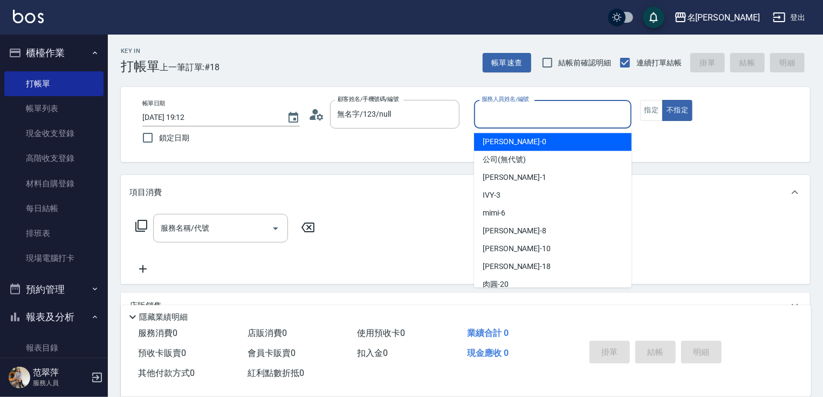
drag, startPoint x: 517, startPoint y: 119, endPoint x: 518, endPoint y: 125, distance: 6.6
click at [517, 121] on input "服務人員姓名/編號" at bounding box center [553, 114] width 148 height 19
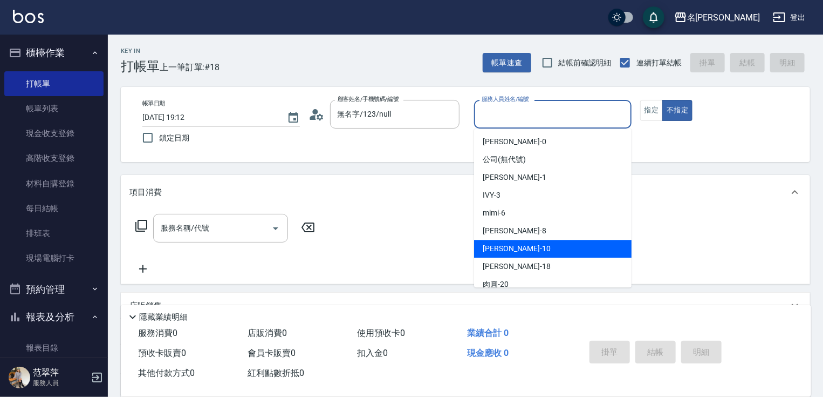
click at [517, 244] on div "[PERSON_NAME] -10" at bounding box center [553, 249] width 158 height 18
drag, startPoint x: 522, startPoint y: 119, endPoint x: 522, endPoint y: 127, distance: 8.1
click at [522, 118] on input "[PERSON_NAME]-10" at bounding box center [545, 114] width 132 height 19
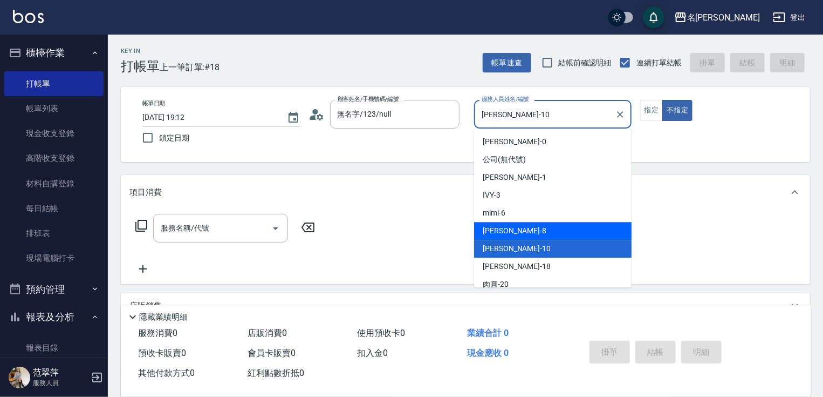
click at [521, 234] on div "曉容 -8" at bounding box center [553, 231] width 158 height 18
type input "曉容-8"
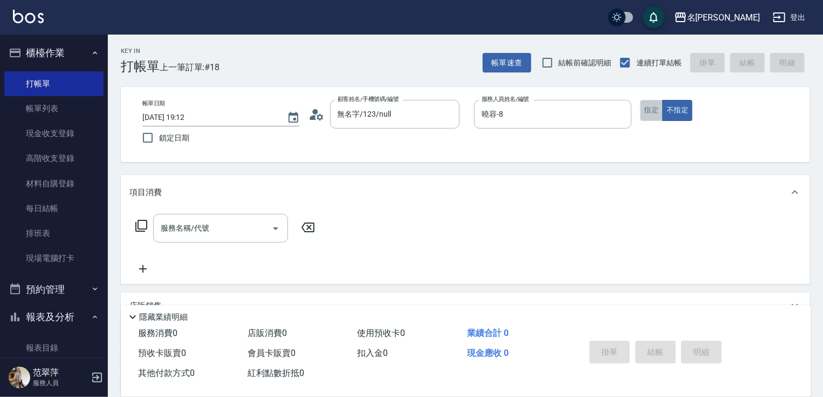
click at [647, 114] on button "指定" at bounding box center [651, 110] width 23 height 21
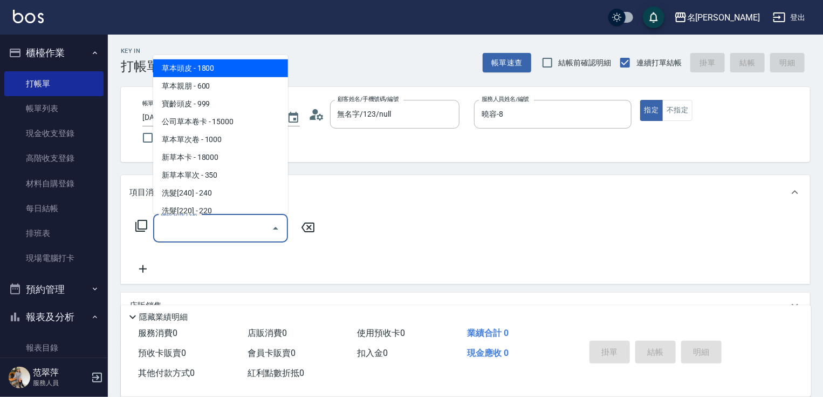
click at [228, 223] on input "服務名稱/代號" at bounding box center [212, 227] width 109 height 19
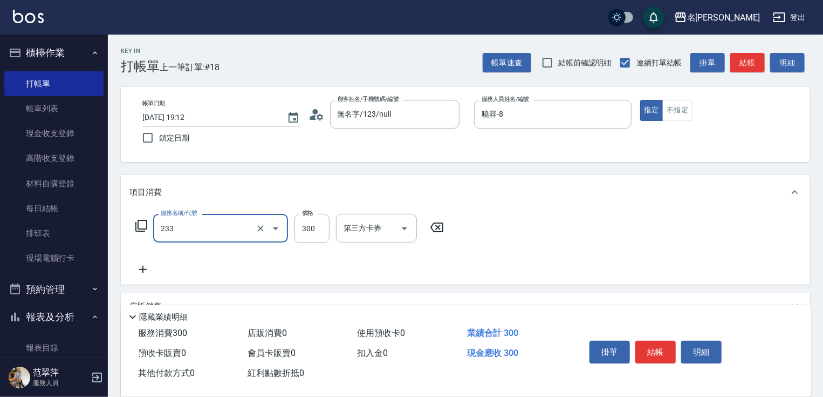
type input "洗髮300(233)"
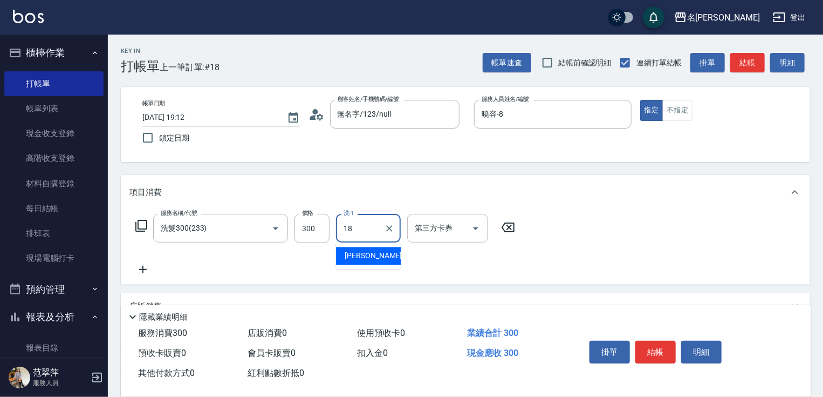
type input "[PERSON_NAME]-18"
click at [145, 271] on icon at bounding box center [142, 269] width 27 height 13
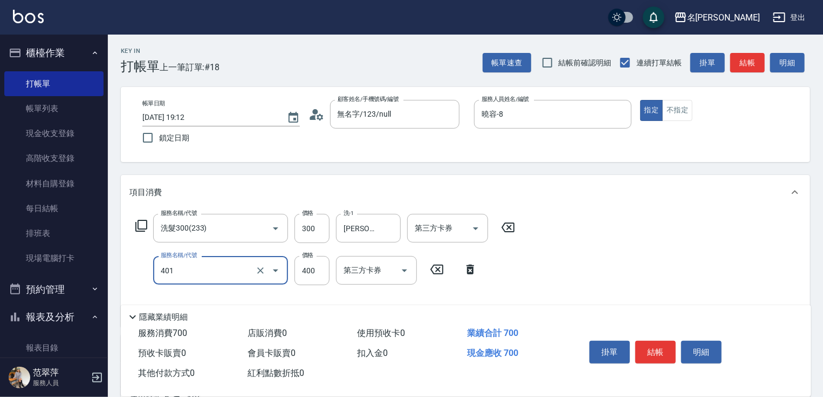
type input "剪髮(400)(401)"
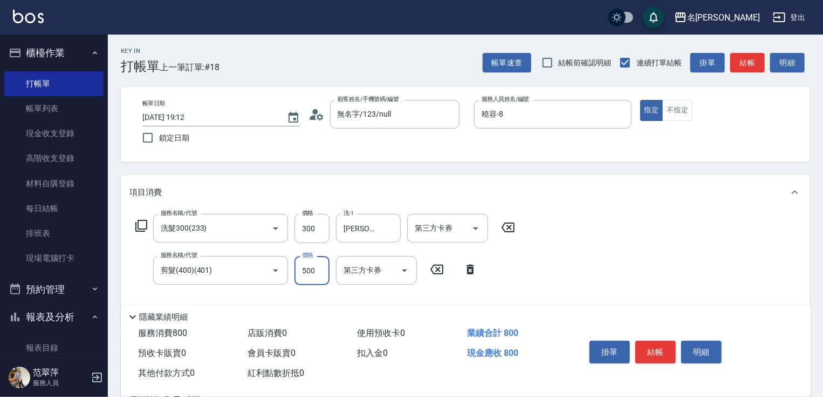
type input "500"
drag, startPoint x: 823, startPoint y: 59, endPoint x: 818, endPoint y: 179, distance: 119.9
click at [822, 175] on div "Key In 打帳單 上一筆訂單:#18 帳單速查 結帳前確認明細 連續打單結帳 掛單 結帳 明細 帳單日期 [DATE] 19:12 鎖定日期 顧客姓名/手…" at bounding box center [465, 303] width 715 height 536
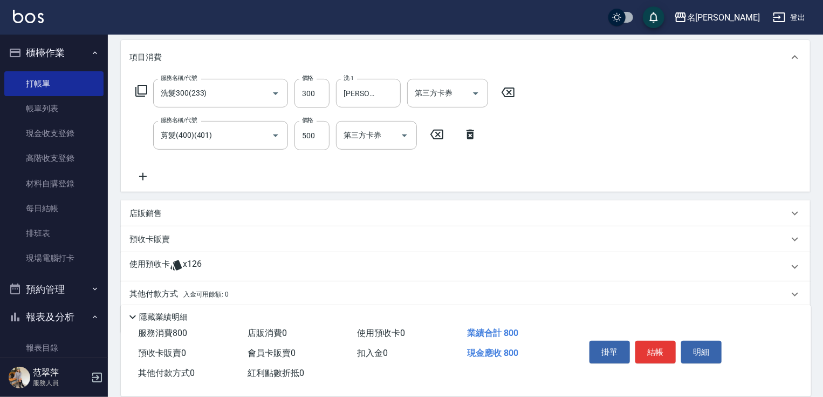
scroll to position [173, 0]
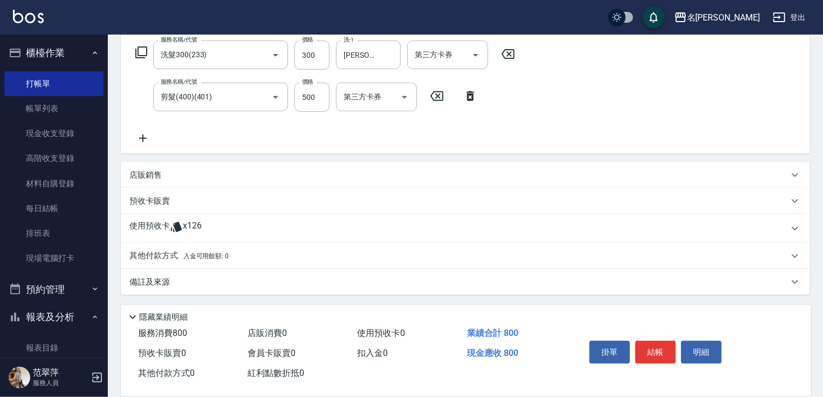
click at [141, 139] on icon at bounding box center [142, 138] width 27 height 13
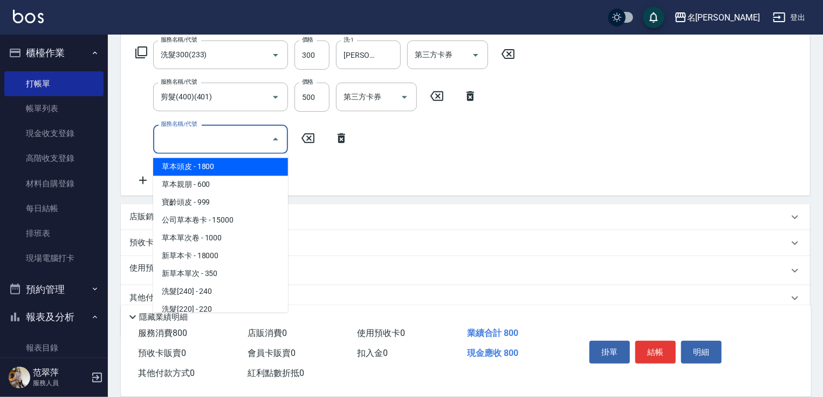
click at [166, 142] on input "服務名稱/代號" at bounding box center [212, 138] width 109 height 19
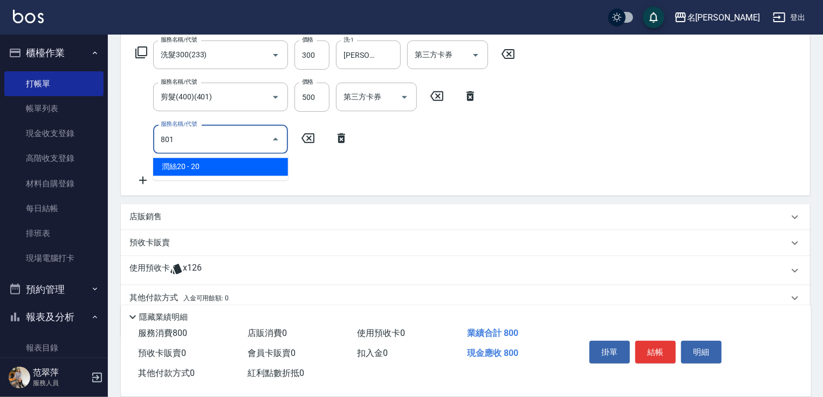
type input "潤絲20(801)"
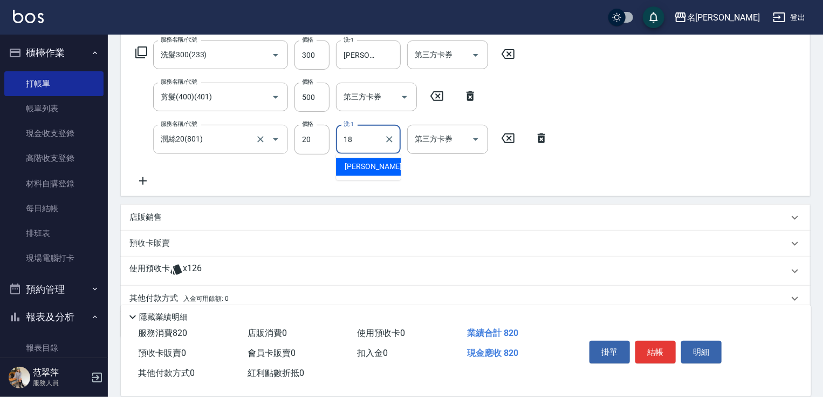
type input "[PERSON_NAME]-18"
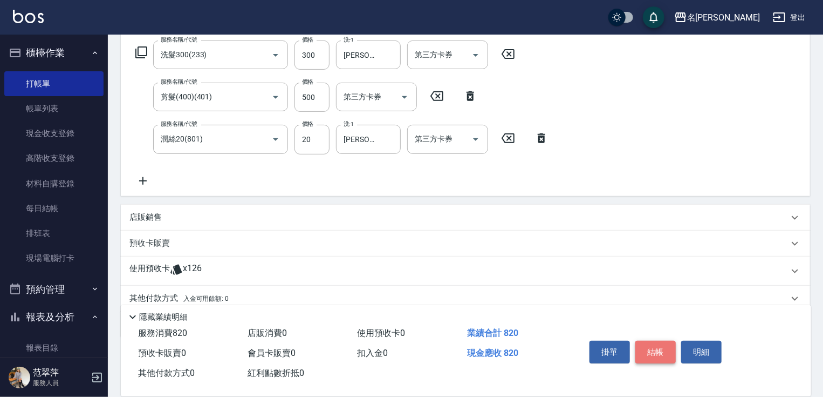
click at [662, 345] on button "結帳" at bounding box center [655, 351] width 40 height 23
type input "[DATE] 19:15"
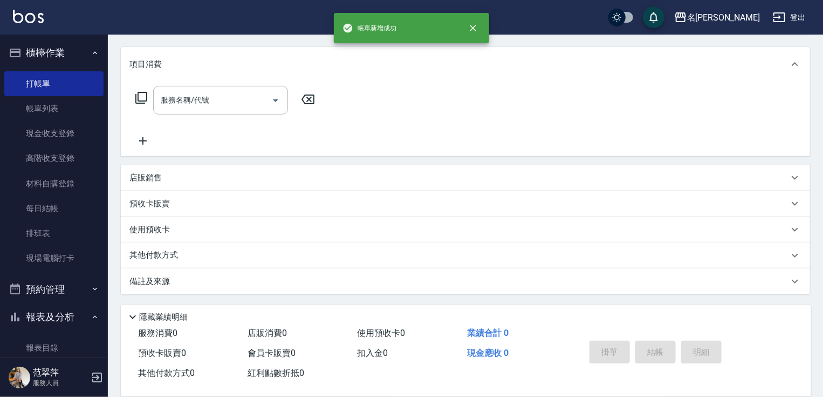
scroll to position [0, 0]
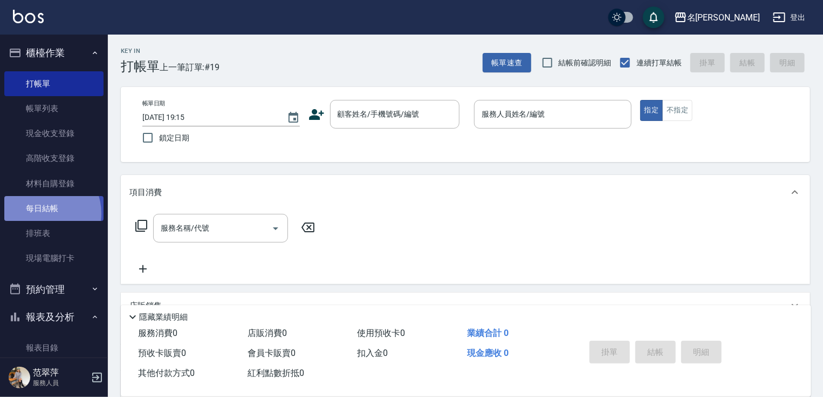
click at [43, 213] on link "每日結帳" at bounding box center [53, 208] width 99 height 25
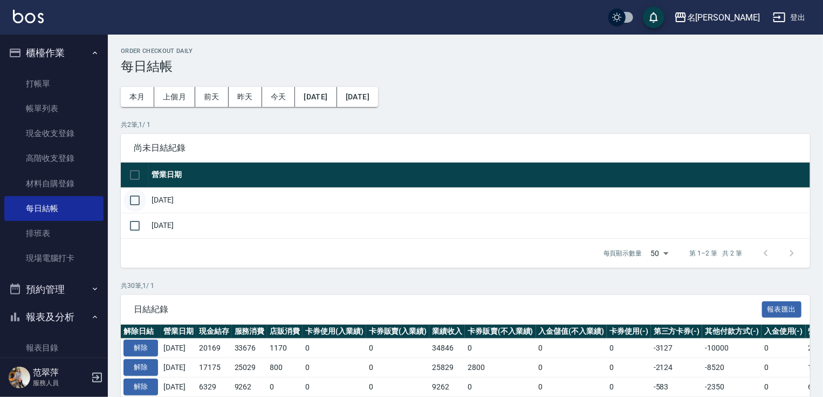
click at [140, 205] on input "checkbox" at bounding box center [135, 200] width 23 height 23
checkbox input "true"
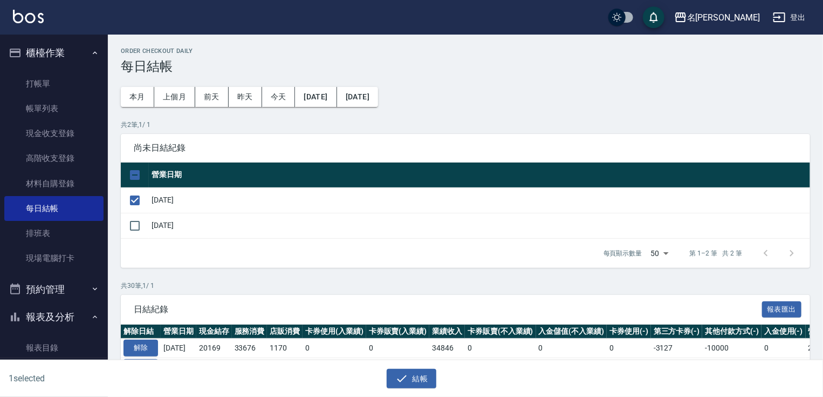
drag, startPoint x: 132, startPoint y: 238, endPoint x: 132, endPoint y: 227, distance: 10.8
click at [132, 238] on div "每頁顯示數量 50 50 第 1–2 筆 共 2 筆" at bounding box center [465, 252] width 689 height 29
click at [133, 222] on input "checkbox" at bounding box center [135, 225] width 23 height 23
checkbox input "true"
click at [426, 387] on button "結帳" at bounding box center [412, 378] width 50 height 20
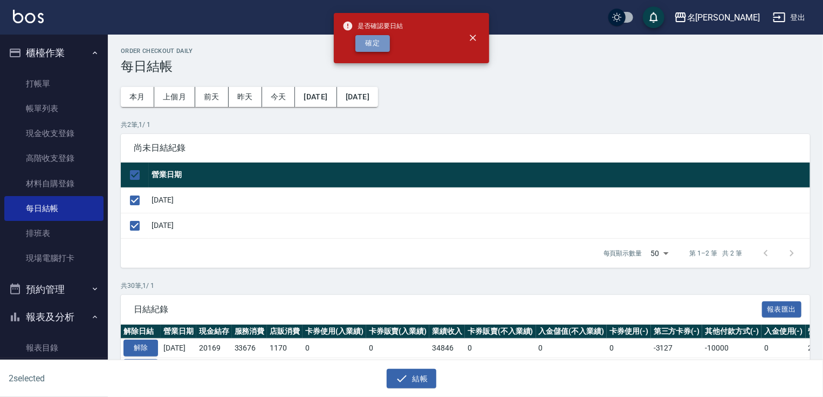
click at [375, 46] on button "確定" at bounding box center [373, 43] width 35 height 17
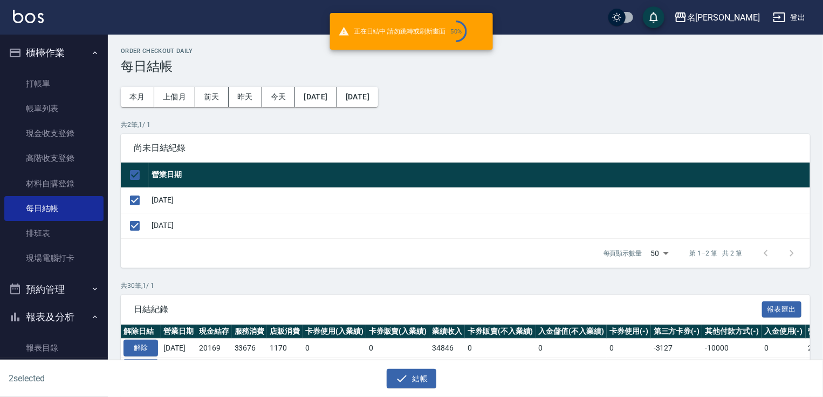
checkbox input "false"
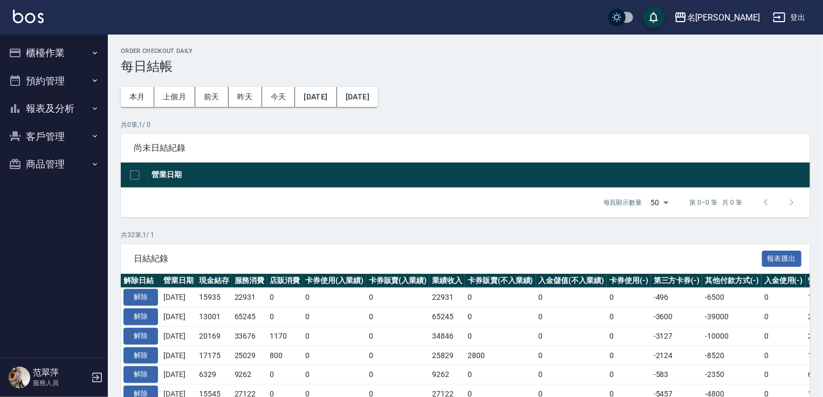
click at [56, 124] on button "客戶管理" at bounding box center [53, 136] width 99 height 28
click at [66, 99] on button "報表及分析" at bounding box center [53, 108] width 99 height 28
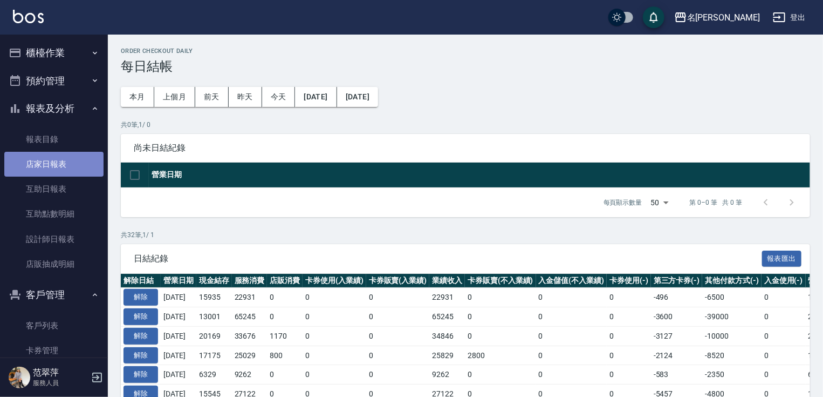
click at [58, 159] on link "店家日報表" at bounding box center [53, 164] width 99 height 25
